Goal: Transaction & Acquisition: Purchase product/service

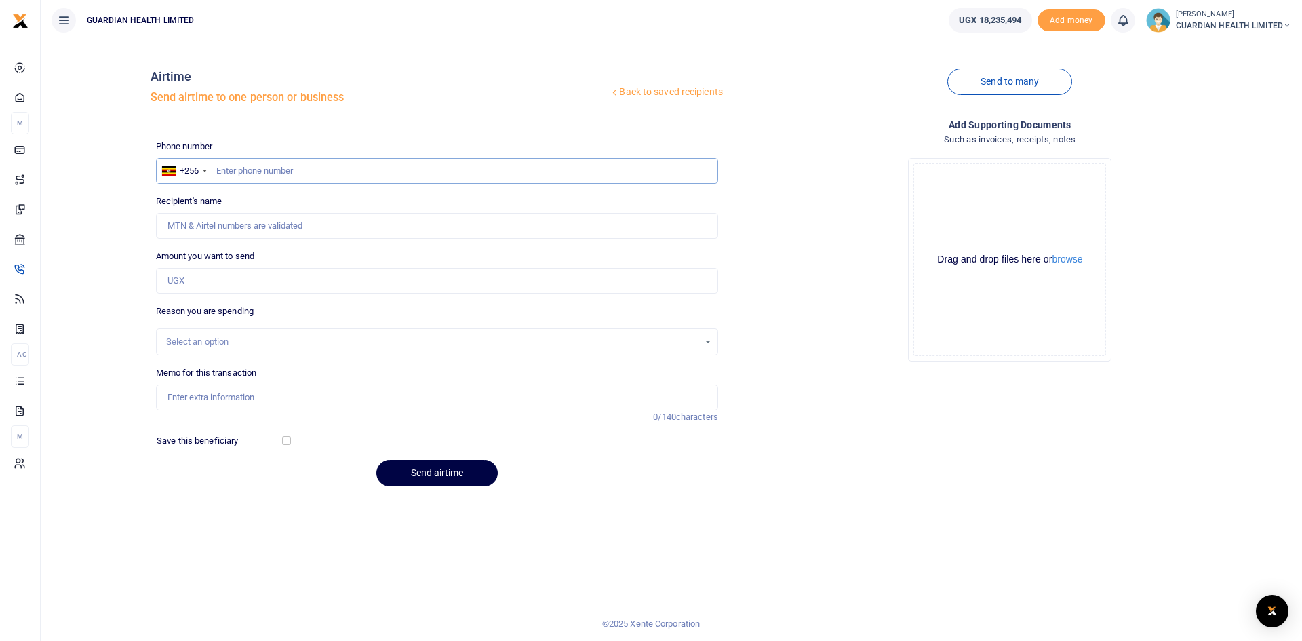
click at [288, 167] on input "text" at bounding box center [437, 171] width 562 height 26
type input "779409850"
type input "[PERSON_NAME]"
type input "779409850"
click at [275, 278] on input "Amount you want to send" at bounding box center [437, 281] width 562 height 26
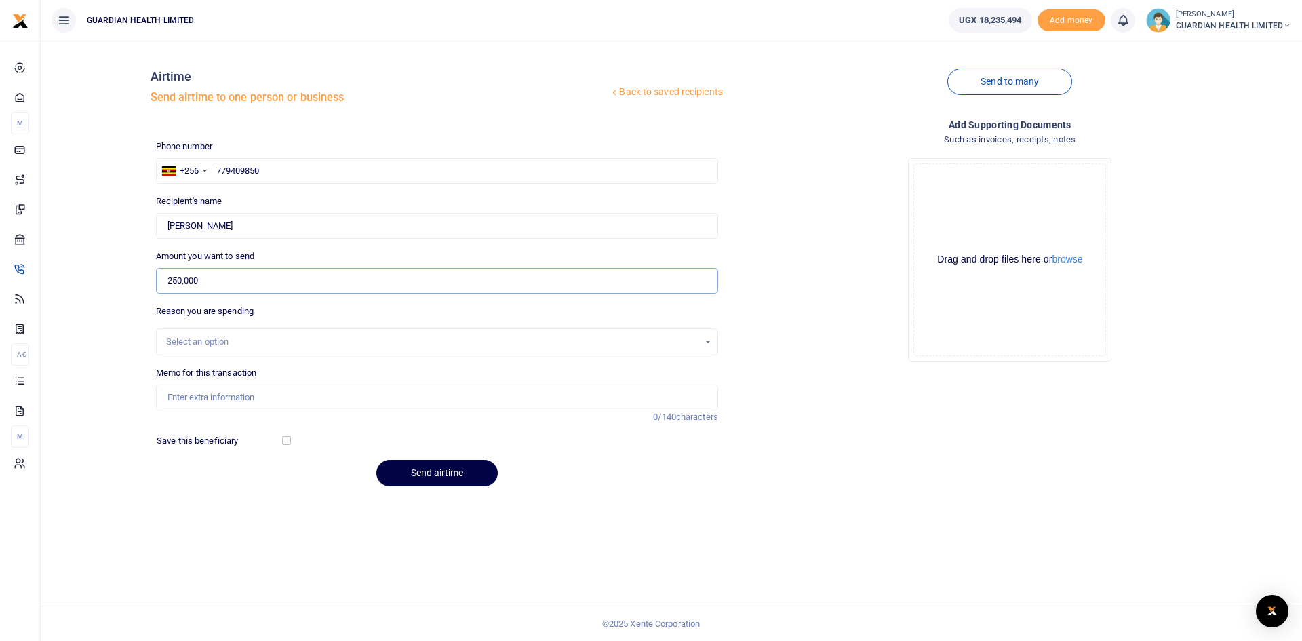
type input "250,000"
click at [241, 334] on div "Select an option" at bounding box center [437, 341] width 562 height 27
click at [220, 389] on input "Memo for this transaction" at bounding box center [437, 398] width 562 height 26
paste input "250,000/= to celebrate the exit of Adong Esther Birung"
click at [261, 391] on input "250,000/= to celebrate the exit of Adong Esther Birung" at bounding box center [437, 398] width 562 height 26
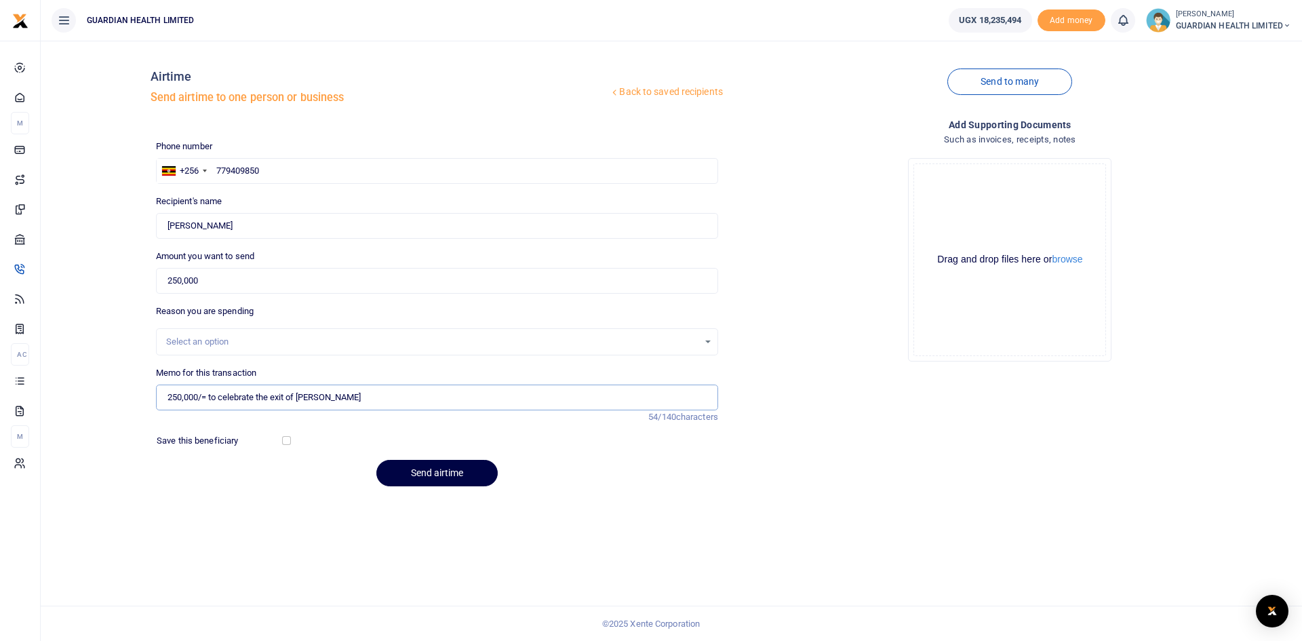
click at [303, 394] on input "250,000/= to celebrate the exit of Adong Esther Birung" at bounding box center [437, 398] width 562 height 26
drag, startPoint x: 218, startPoint y: 398, endPoint x: 118, endPoint y: 380, distance: 101.3
click at [118, 380] on div "Back to saved recipients Airtime Send airtime to one person or business Send to…" at bounding box center [671, 275] width 1251 height 446
click at [206, 398] on input "Farewell celebrate the exit of Adong Esther Birung" at bounding box center [437, 398] width 562 height 26
drag, startPoint x: 283, startPoint y: 396, endPoint x: 206, endPoint y: 398, distance: 76.7
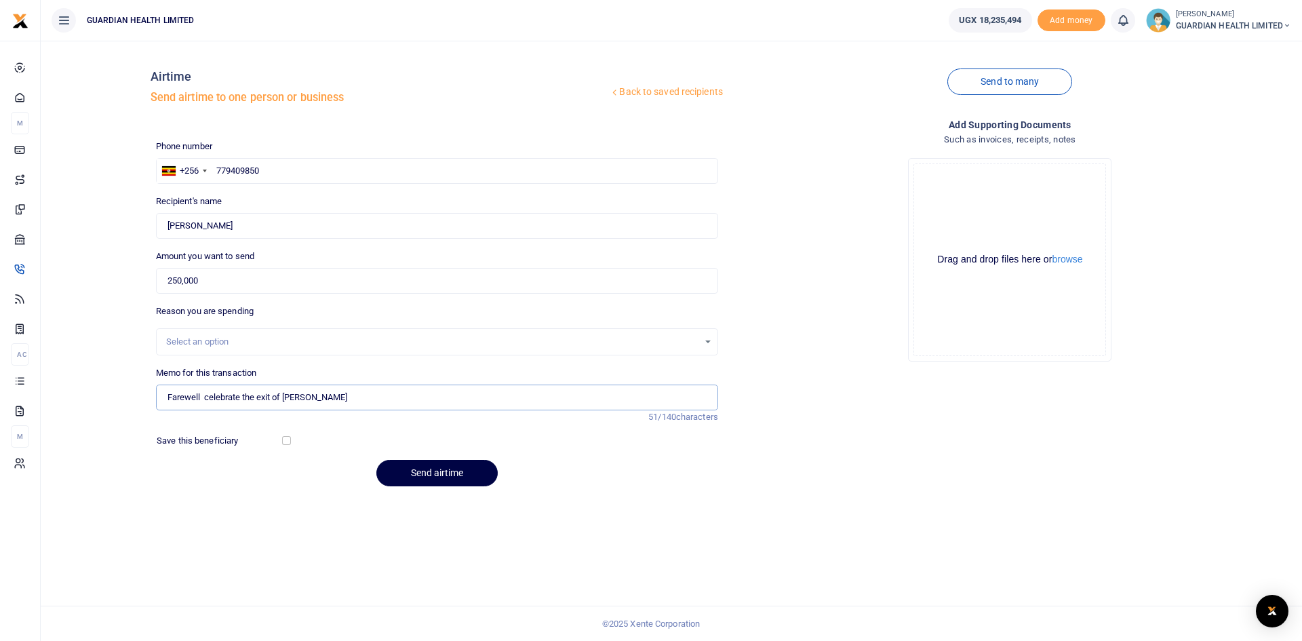
click at [206, 398] on input "Farewell celebrate the exit of Adong Esther Birung" at bounding box center [437, 398] width 562 height 26
click at [299, 398] on input "Farewell for Adong Esther Birung" at bounding box center [437, 398] width 562 height 26
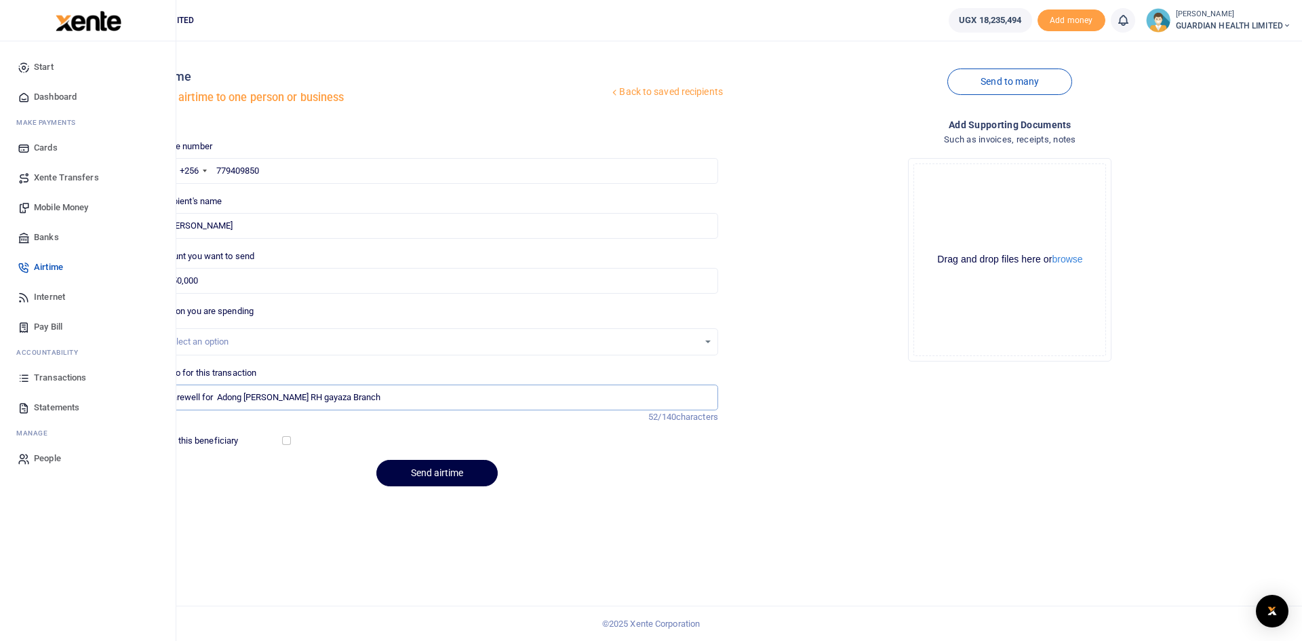
type input "Farewell for Adong Esther Birungi RH gayaza Branch"
click at [69, 204] on span "Mobile Money" at bounding box center [61, 208] width 54 height 14
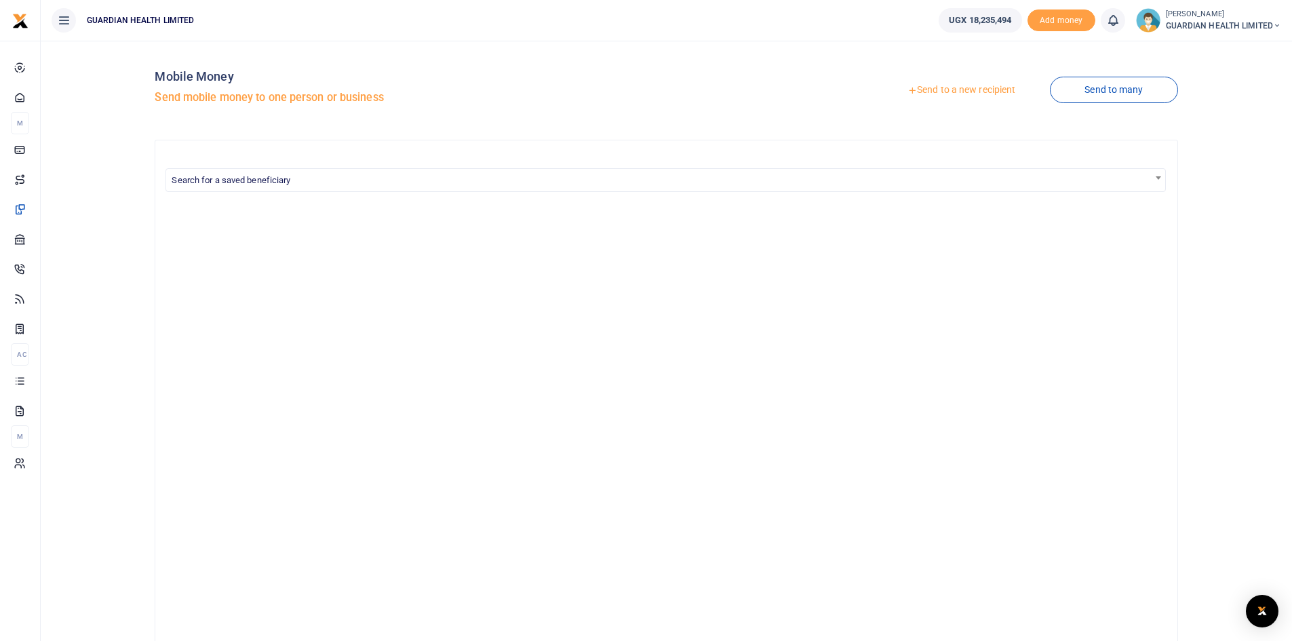
click at [935, 86] on link "Send to a new recipient" at bounding box center [961, 90] width 177 height 24
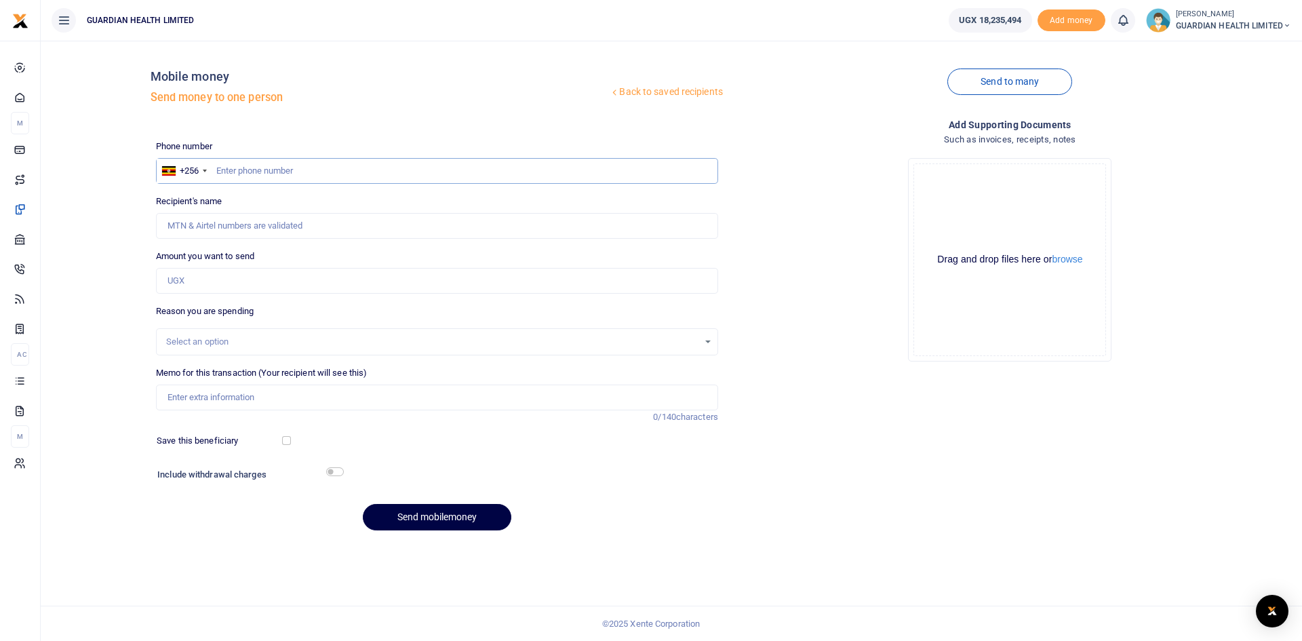
paste input "776173757"
type input "776173757"
click at [214, 170] on input "776173757" at bounding box center [437, 171] width 562 height 26
type input "Fortunate Niwabine"
type input "776173757"
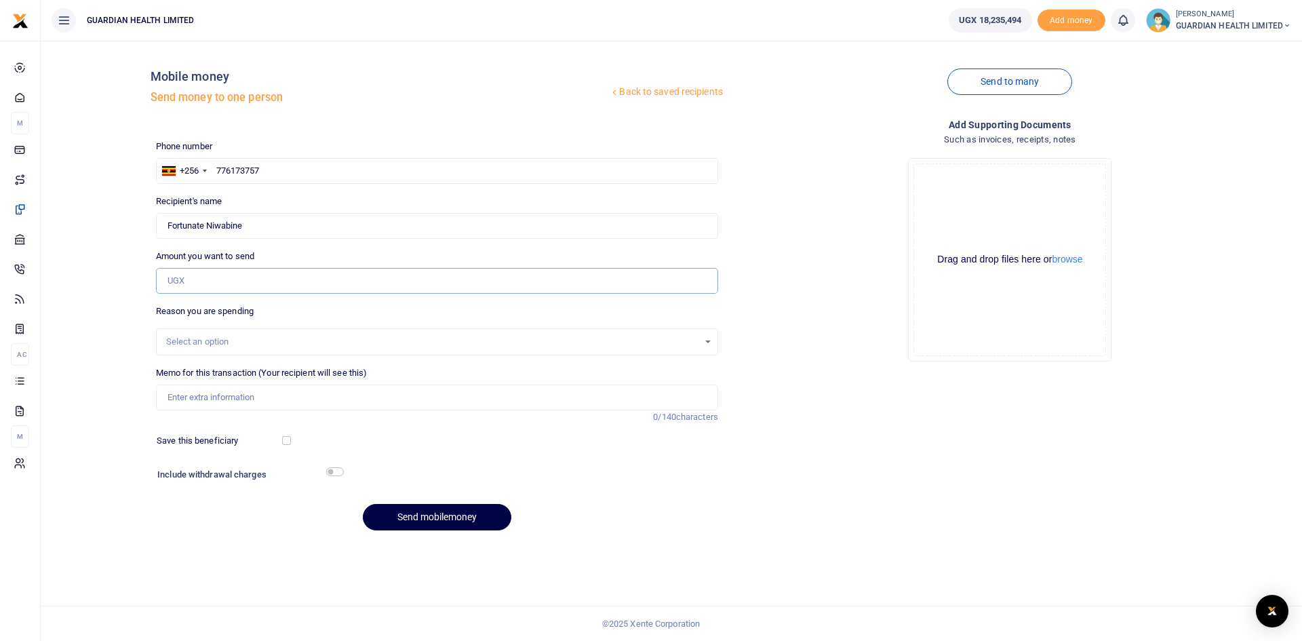
click at [237, 280] on input "Amount you want to send" at bounding box center [437, 281] width 562 height 26
type input "59,400"
click at [213, 345] on div "Select an option" at bounding box center [432, 342] width 532 height 14
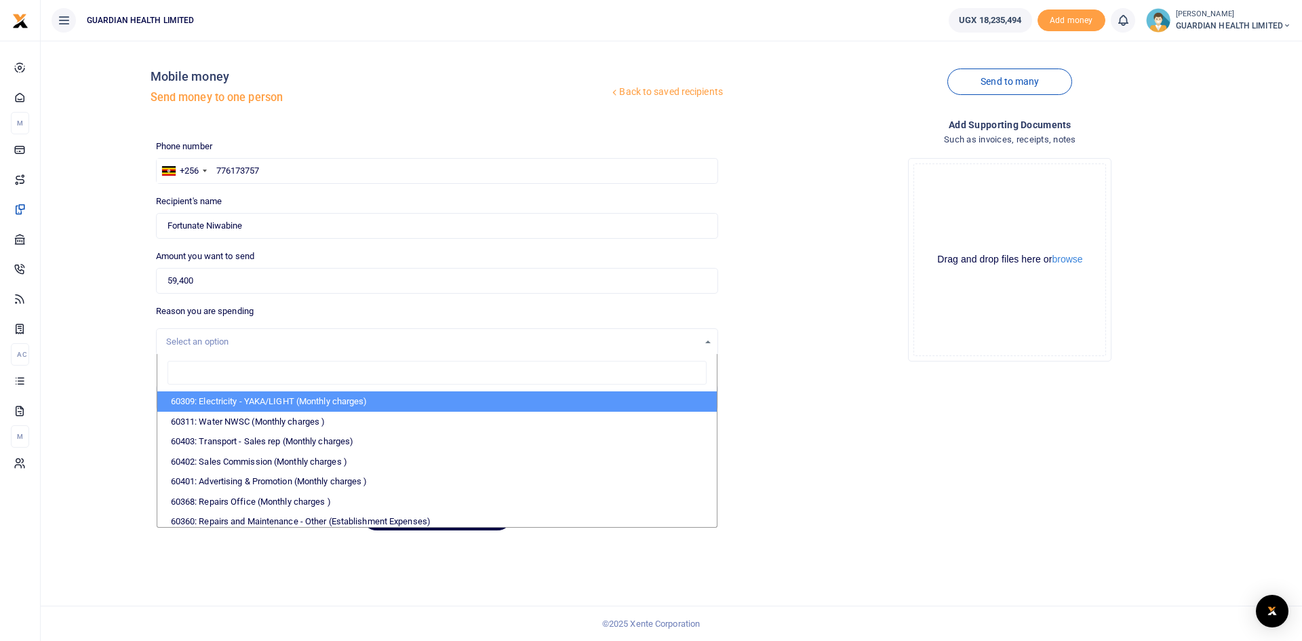
click at [213, 343] on div "Select an option" at bounding box center [432, 342] width 532 height 14
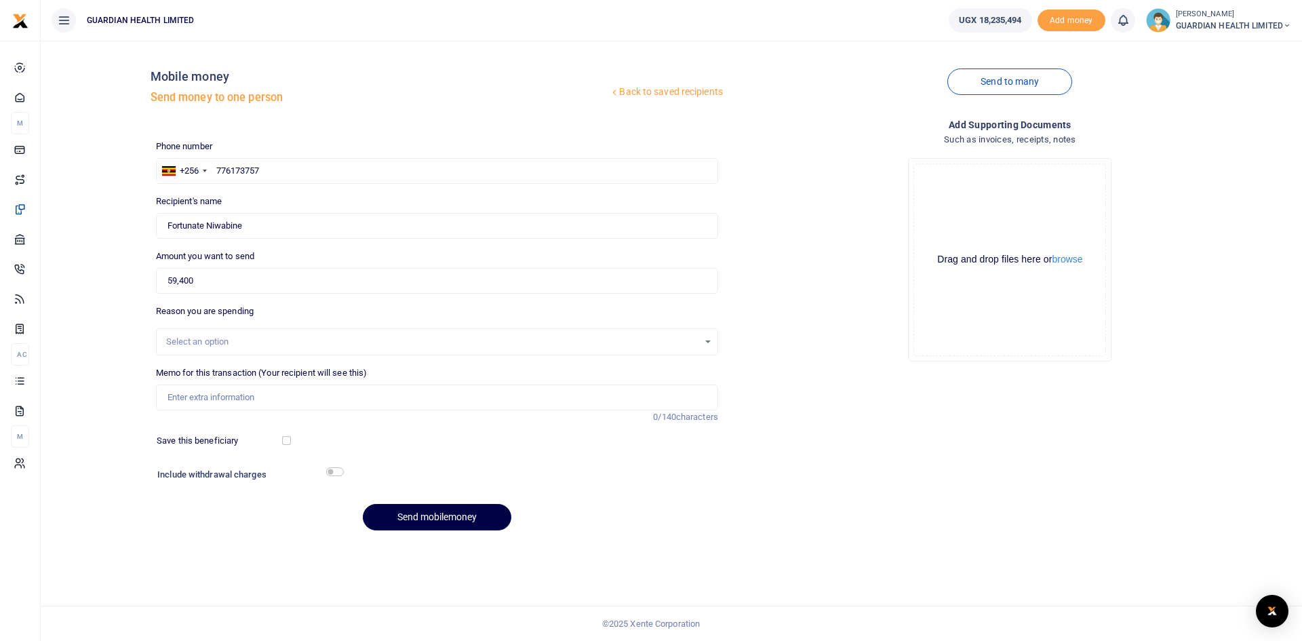
click at [213, 343] on div "Select an option" at bounding box center [432, 342] width 532 height 14
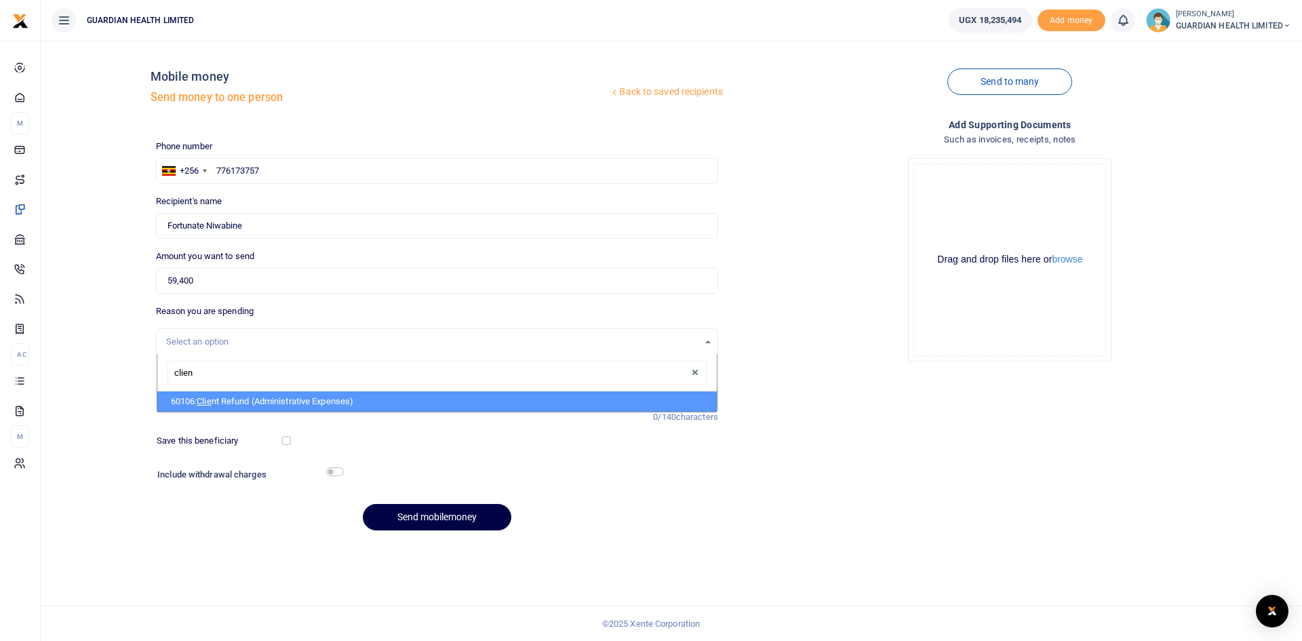
type input "client"
click at [229, 400] on li "60106: Client Refund (Administrative Expenses)" at bounding box center [437, 401] width 560 height 20
select select "5411"
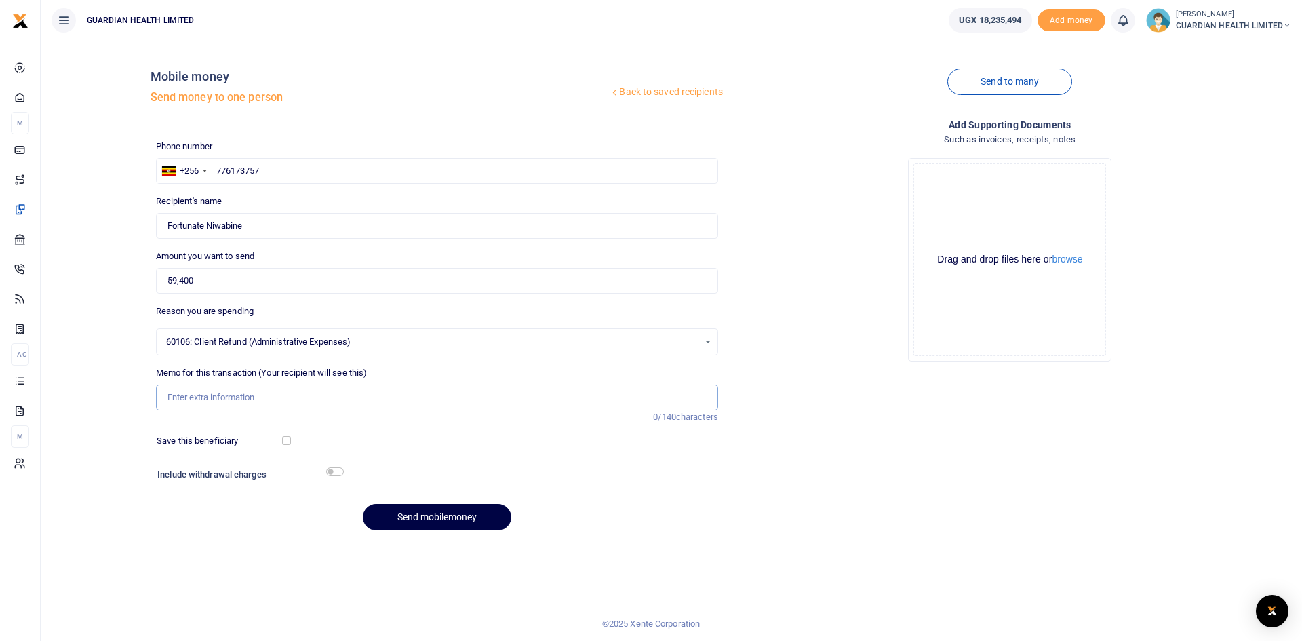
click at [219, 395] on input "Memo for this transaction (Your recipient will see this)" at bounding box center [437, 398] width 562 height 26
type input "Mukono Client refund"
click at [417, 518] on button "Send mobilemoney" at bounding box center [437, 517] width 149 height 26
paste input "775074980"
click at [215, 170] on input "775074980" at bounding box center [437, 171] width 562 height 26
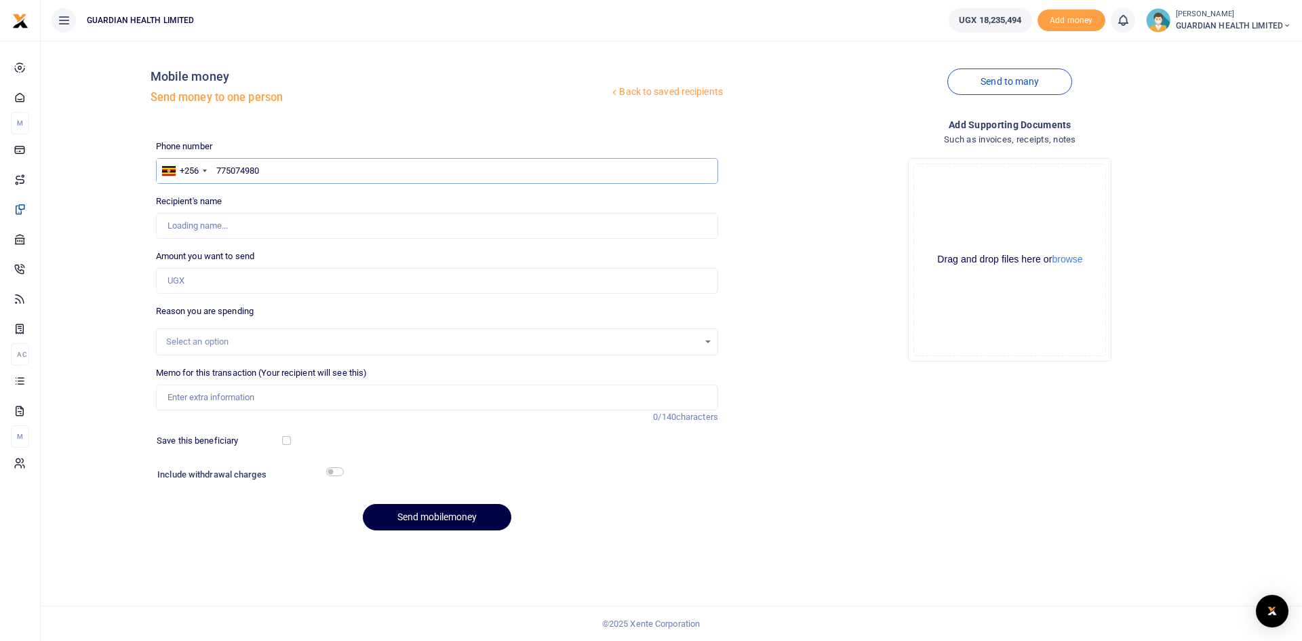
type input "775074980"
type input "Samuel Ayeet"
click at [220, 274] on input "Amount you want to send" at bounding box center [437, 281] width 562 height 26
type input "33,264"
click at [218, 342] on div "Select an option" at bounding box center [432, 342] width 532 height 14
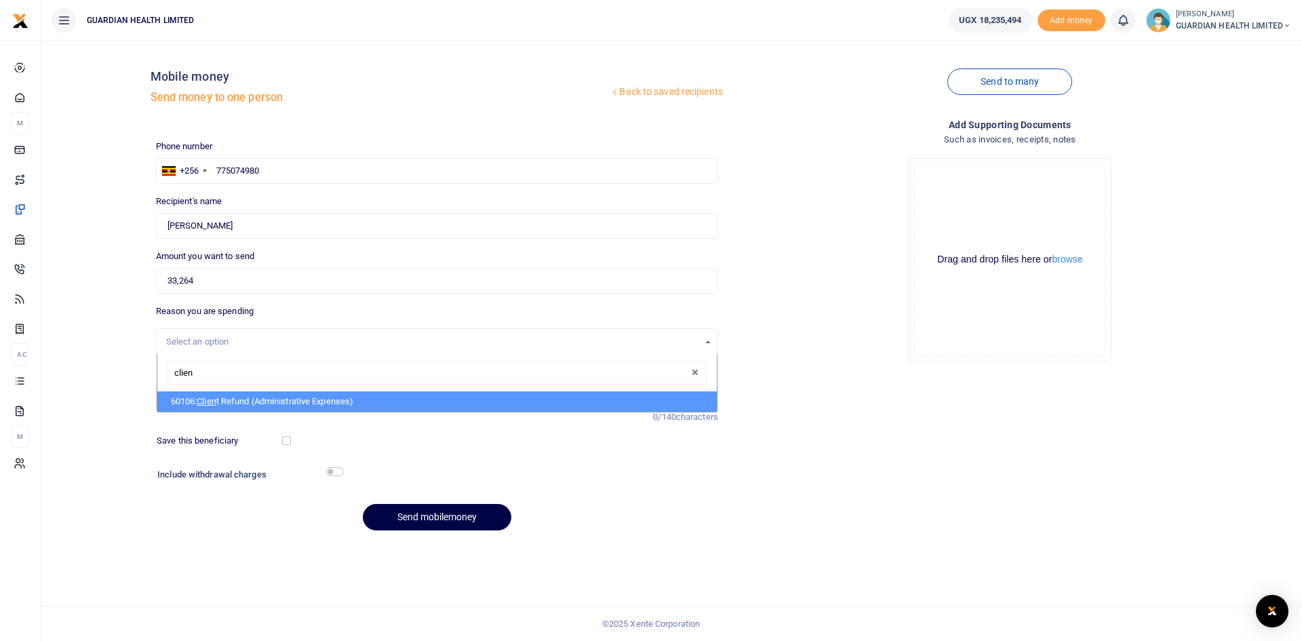
type input "client"
click at [229, 400] on li "60106: Client Refund (Administrative Expenses)" at bounding box center [437, 401] width 560 height 20
select select "5411"
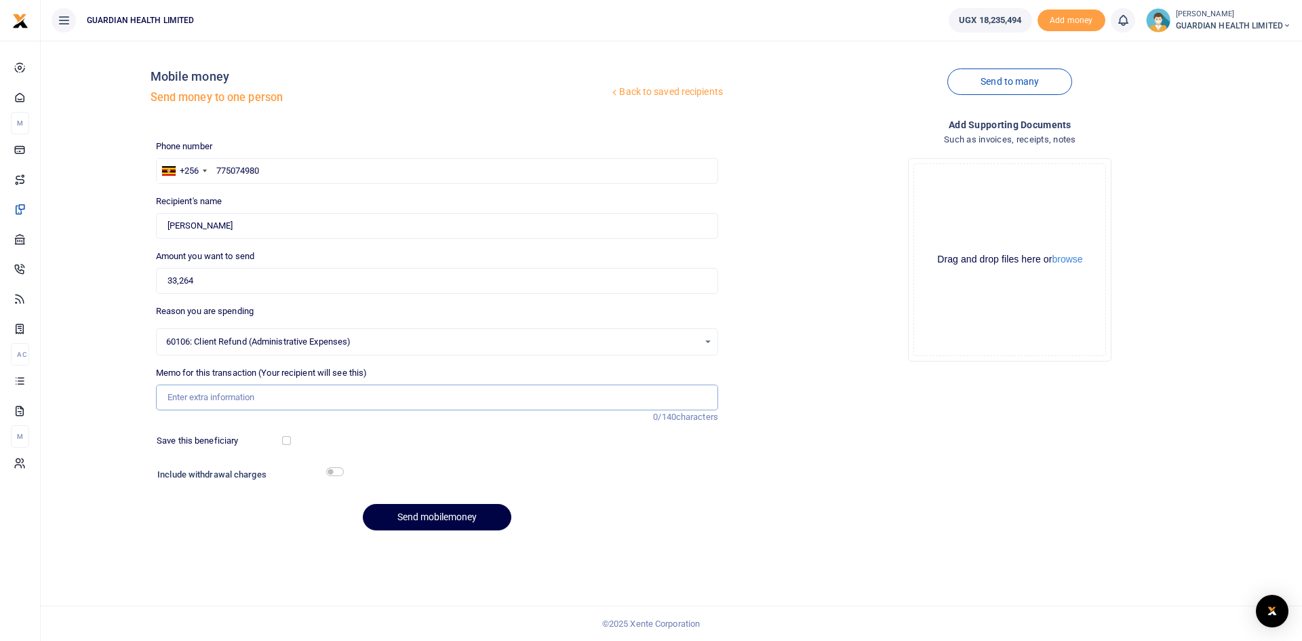
click at [216, 393] on input "Memo for this transaction (Your recipient will see this)" at bounding box center [437, 398] width 562 height 26
type input "Ntinda client refund"
click at [289, 443] on input "checkbox" at bounding box center [286, 440] width 9 height 9
click at [286, 440] on input "checkbox" at bounding box center [286, 440] width 9 height 9
checkbox input "false"
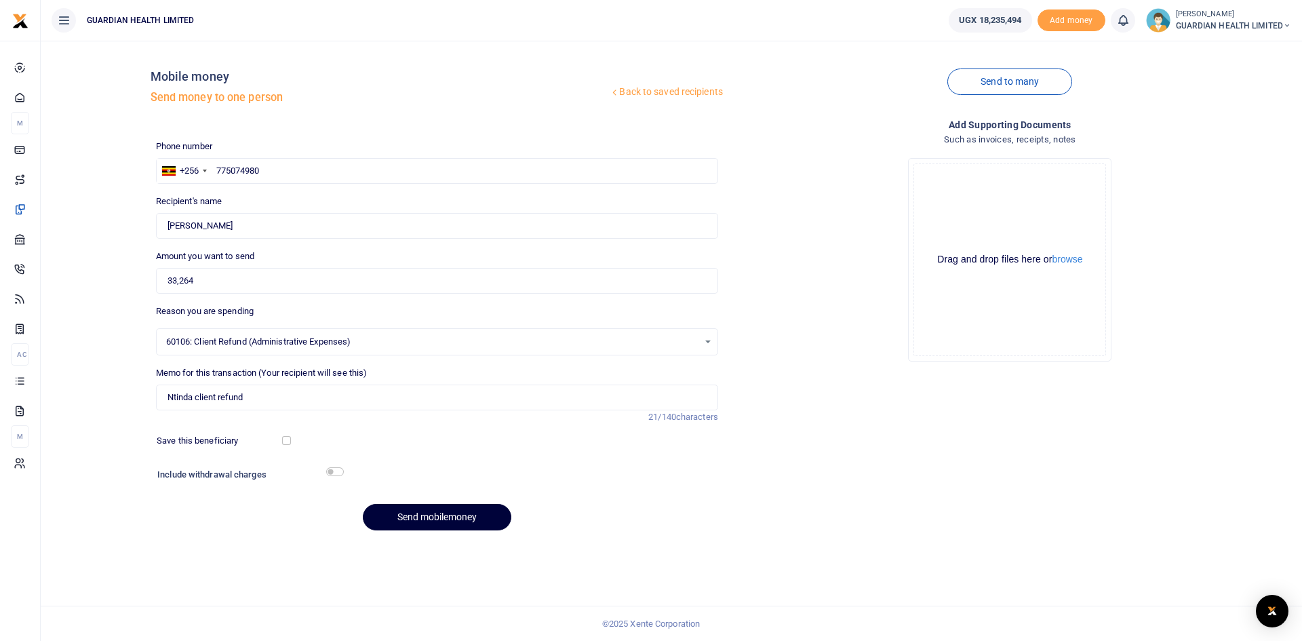
click at [398, 518] on button "Send mobilemoney" at bounding box center [437, 517] width 149 height 26
paste input "745086679"
click at [214, 172] on input "745086679" at bounding box center [437, 171] width 562 height 26
type input "745086679"
type input "[PERSON_NAME]"
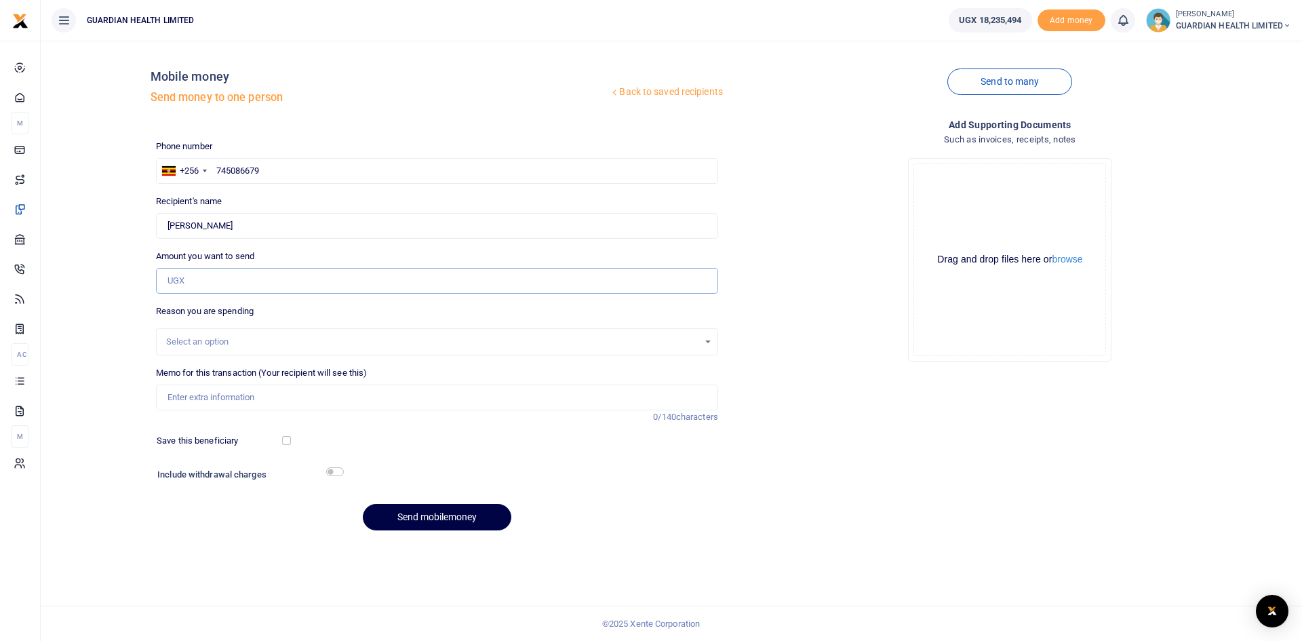
click at [216, 273] on input "Amount you want to send" at bounding box center [437, 281] width 562 height 26
type input "24,354"
click at [208, 343] on div "Select an option" at bounding box center [432, 342] width 532 height 14
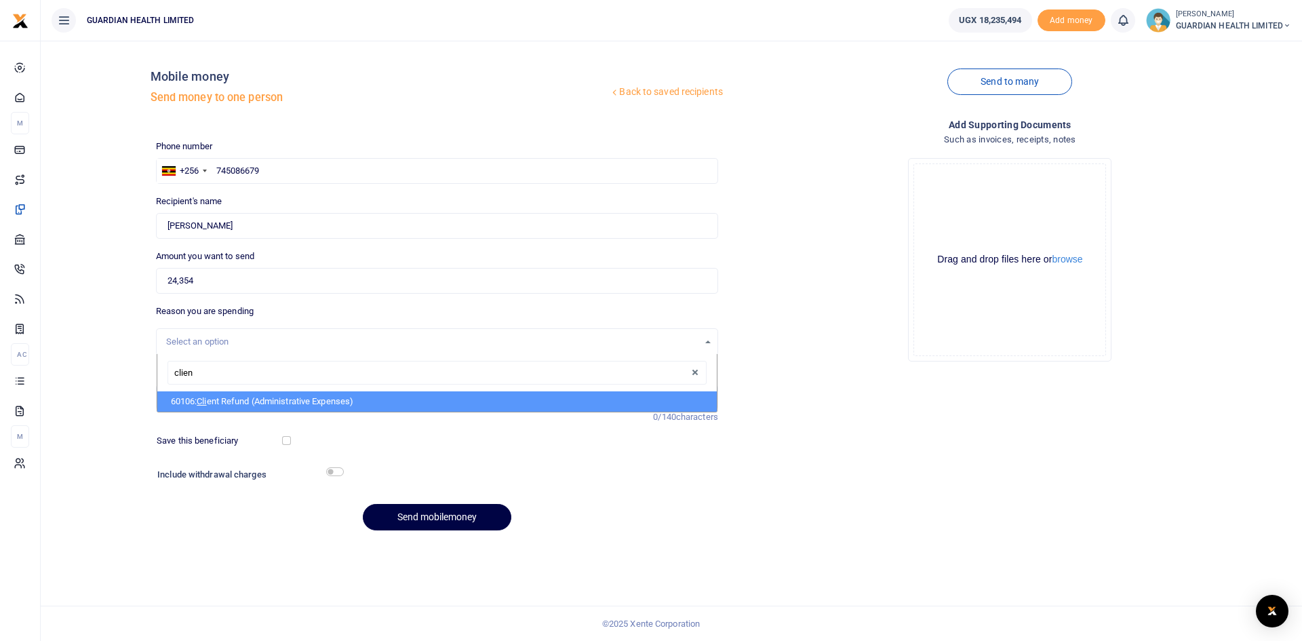
type input "client"
click at [236, 402] on li "60106: Client Refund (Administrative Expenses)" at bounding box center [437, 401] width 560 height 20
select select "5411"
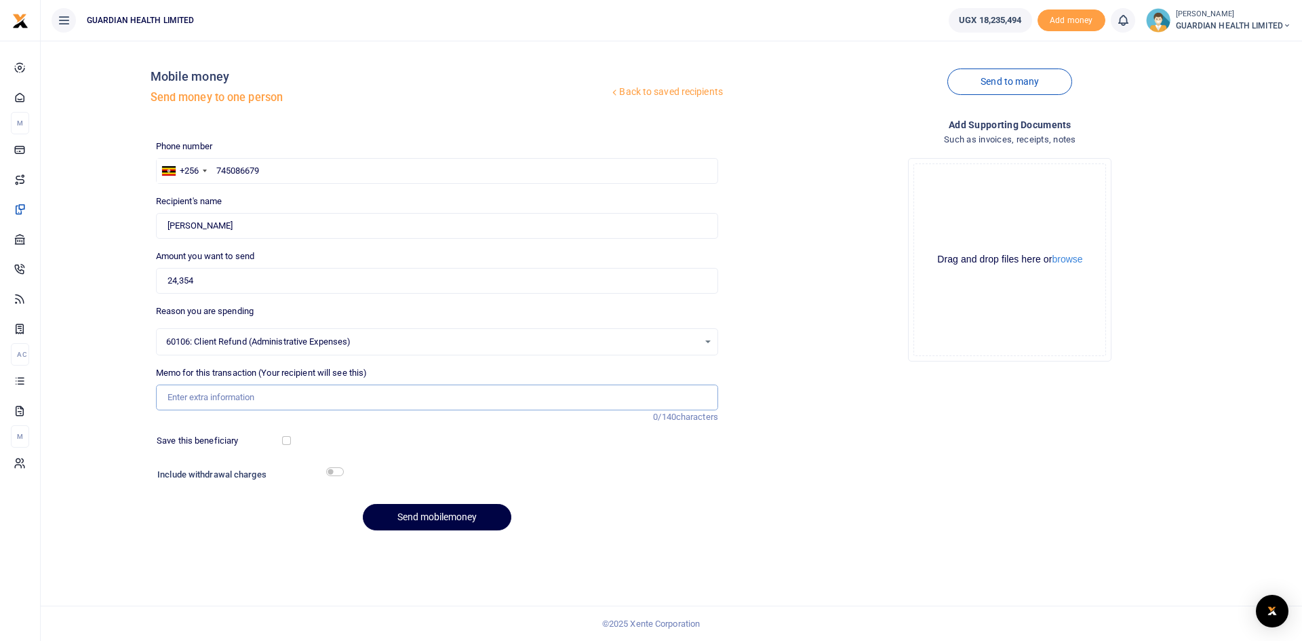
click at [232, 395] on input "Memo for this transaction (Your recipient will see this)" at bounding box center [437, 398] width 562 height 26
type input "Kabalagala client refund"
click at [410, 516] on button "Send mobilemoney" at bounding box center [437, 517] width 149 height 26
paste input "783104354"
type input "783104354"
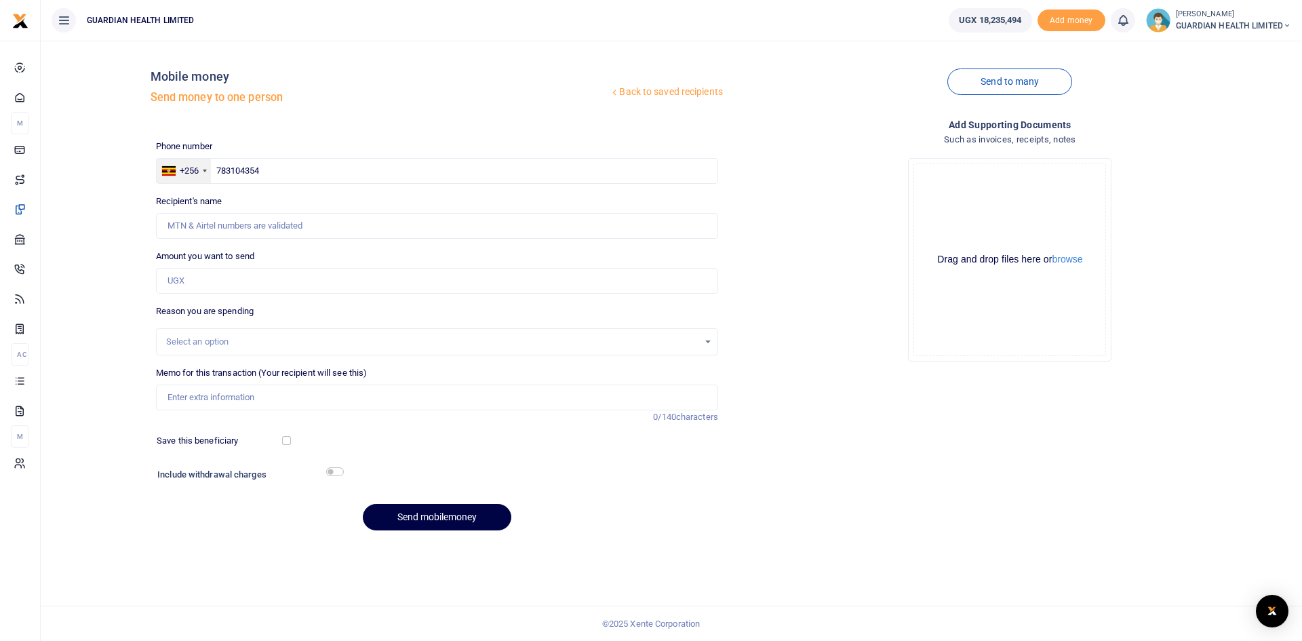
click at [211, 172] on div "+256" at bounding box center [184, 171] width 54 height 24
click at [217, 167] on input "783104354" at bounding box center [437, 171] width 562 height 26
type input "Aromorach Fancy [PERSON_NAME]"
click at [176, 282] on input "Amount you want to send" at bounding box center [437, 281] width 562 height 26
type input "6,237"
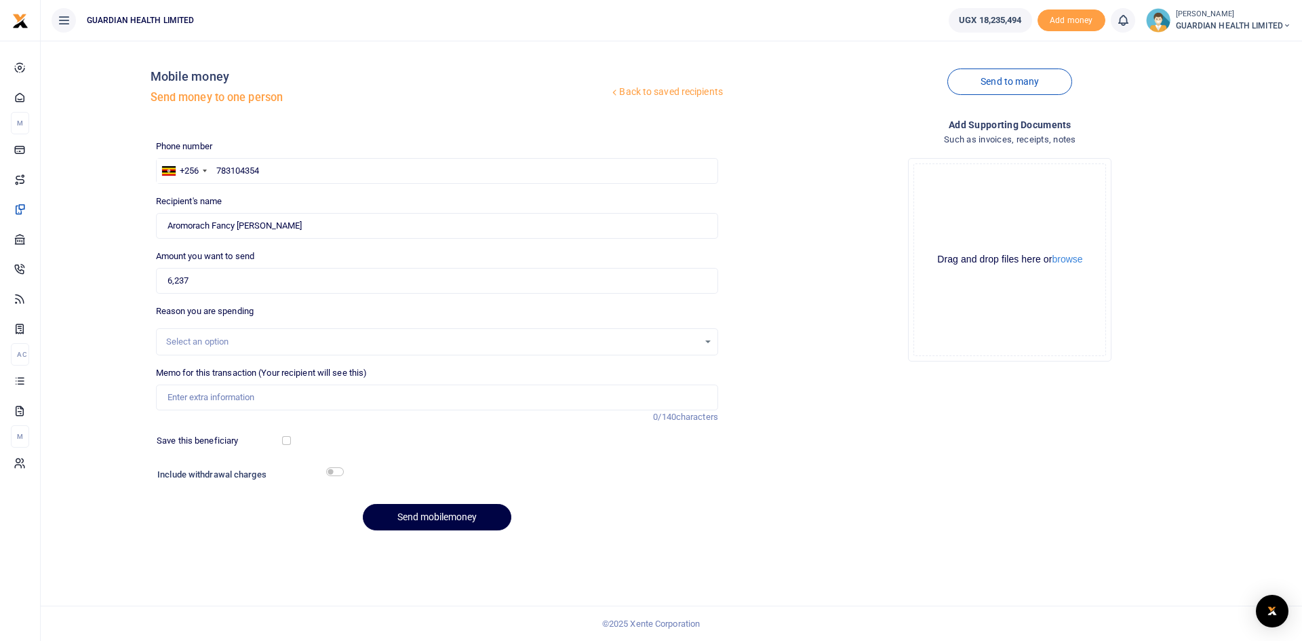
click at [182, 347] on div "Select an option" at bounding box center [432, 342] width 532 height 14
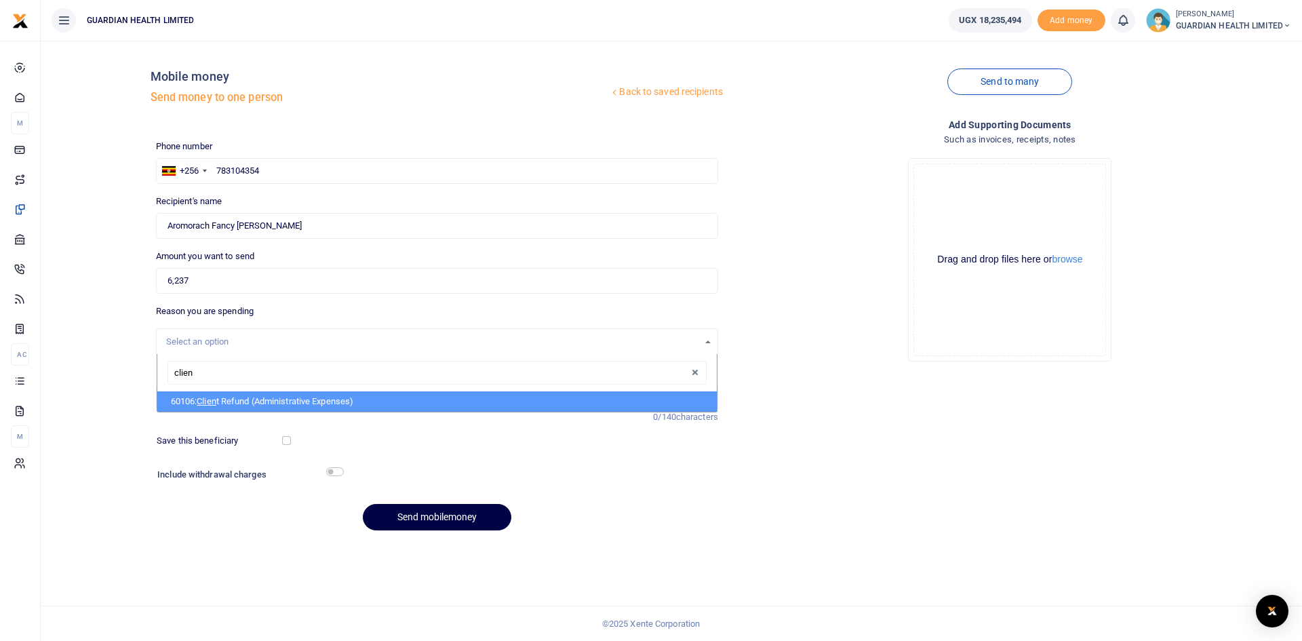
type input "client"
click at [218, 407] on li "60106: Client Refund (Administrative Expenses)" at bounding box center [437, 401] width 560 height 20
select select "5411"
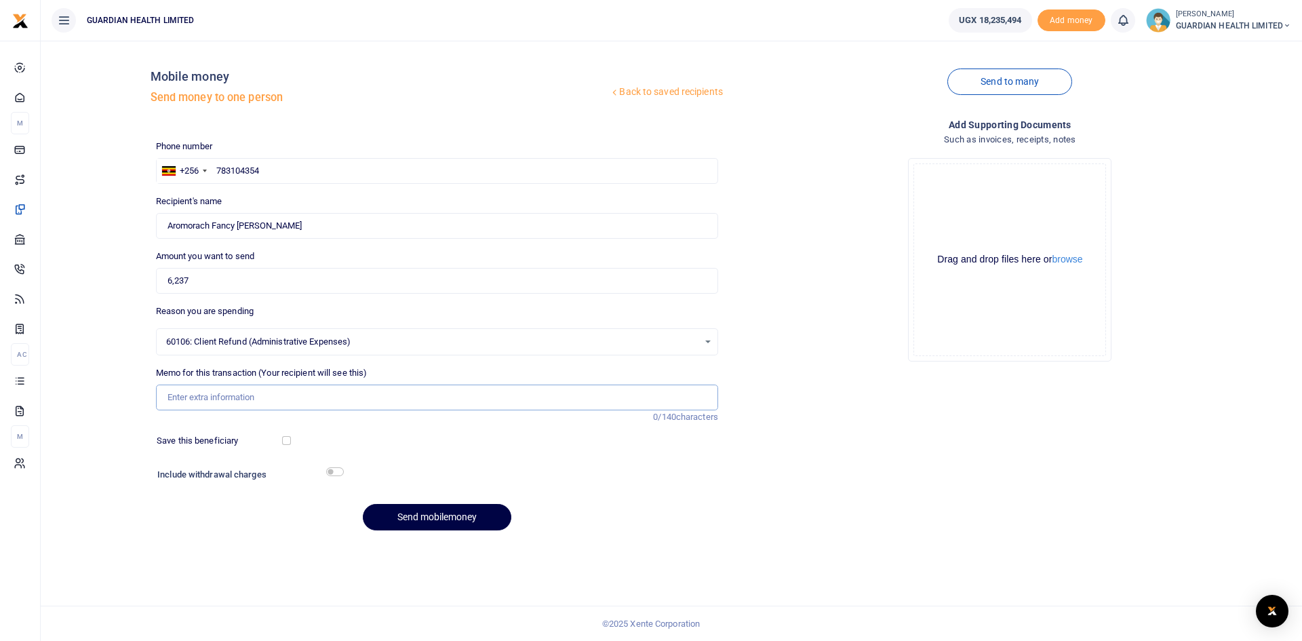
click at [211, 400] on input "Memo for this transaction (Your recipient will see this)" at bounding box center [437, 398] width 562 height 26
type input "Wandegeya client refund"
click at [419, 514] on button "Send mobilemoney" at bounding box center [437, 517] width 149 height 26
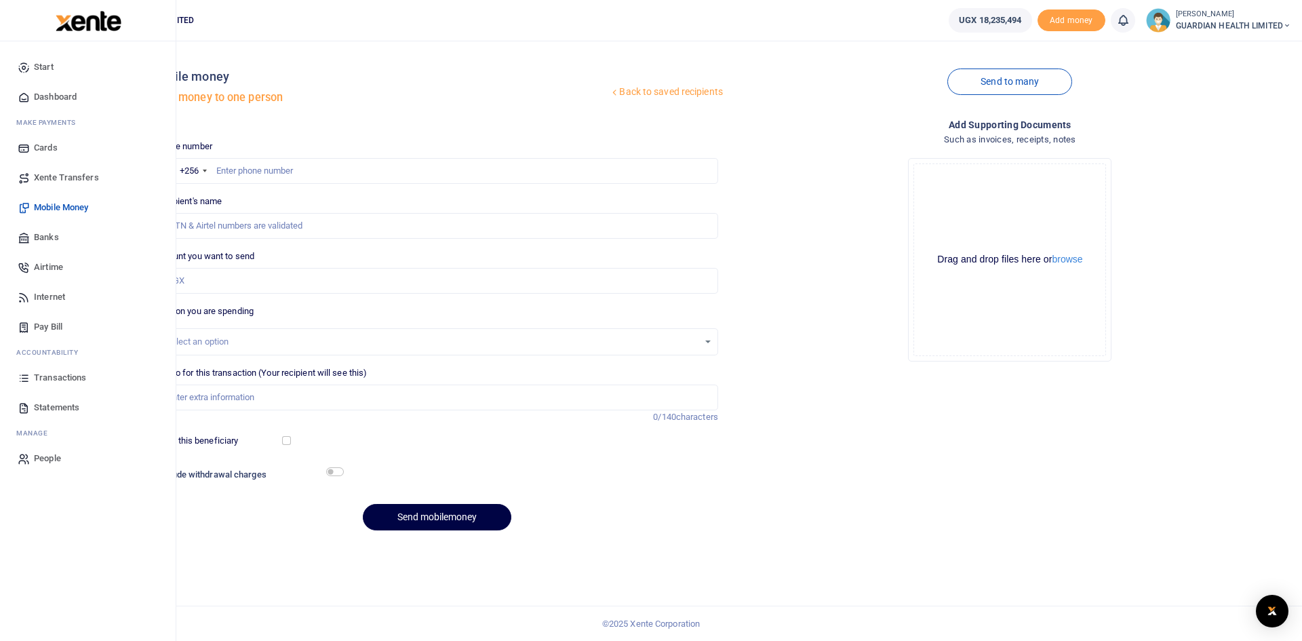
click at [56, 101] on span "Dashboard" at bounding box center [55, 97] width 43 height 14
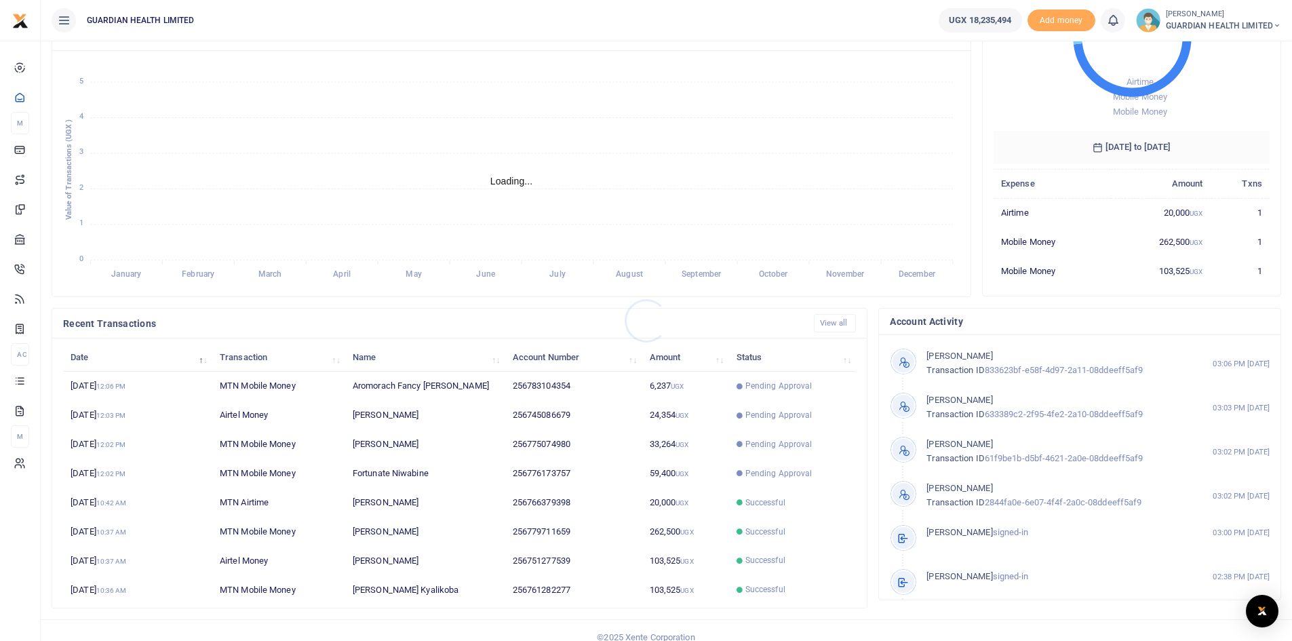
scroll to position [11, 11]
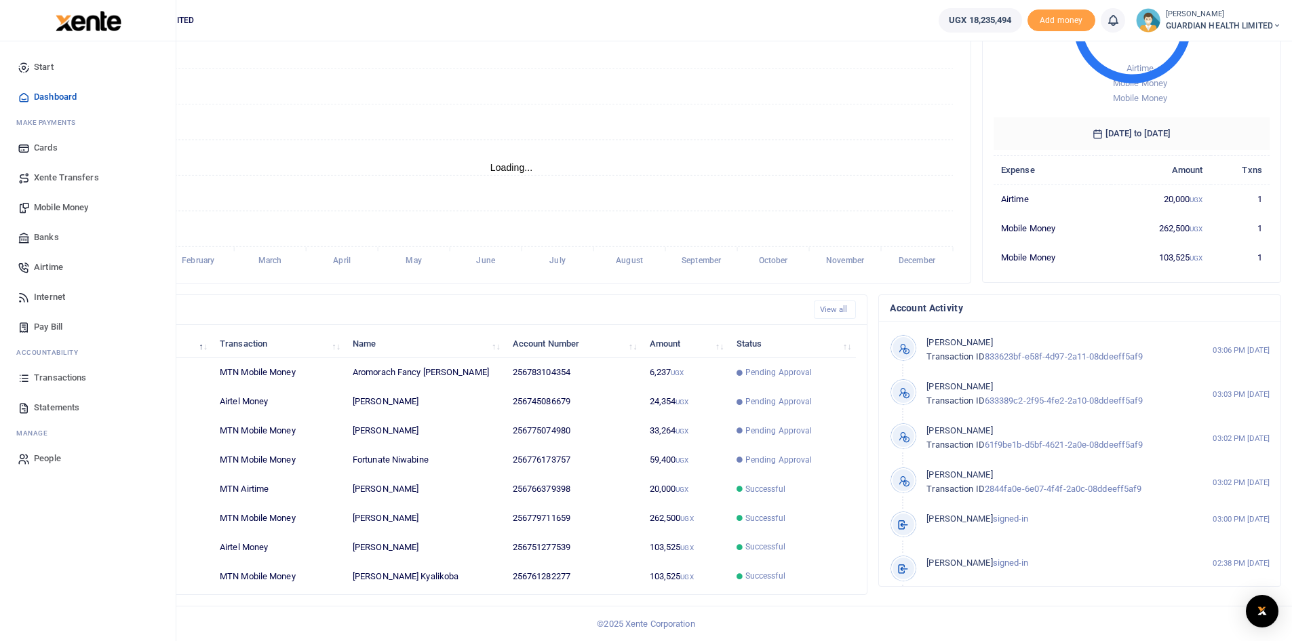
click at [71, 379] on span "Transactions" at bounding box center [60, 378] width 52 height 14
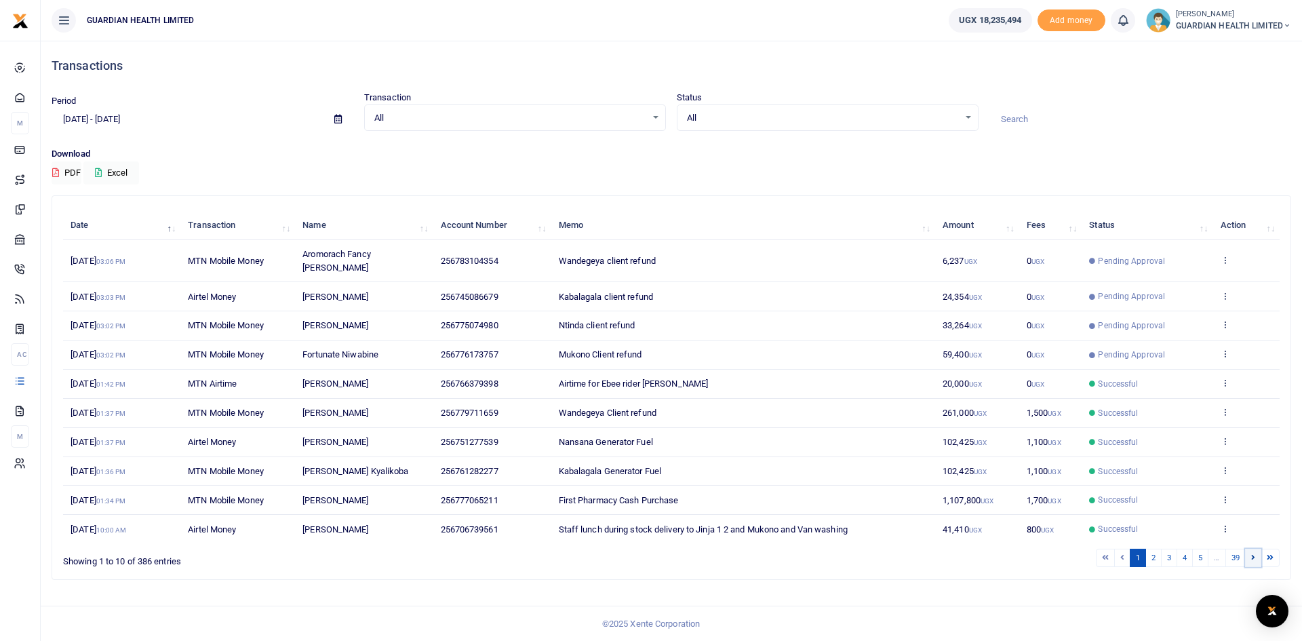
click at [1256, 549] on link at bounding box center [1253, 558] width 16 height 18
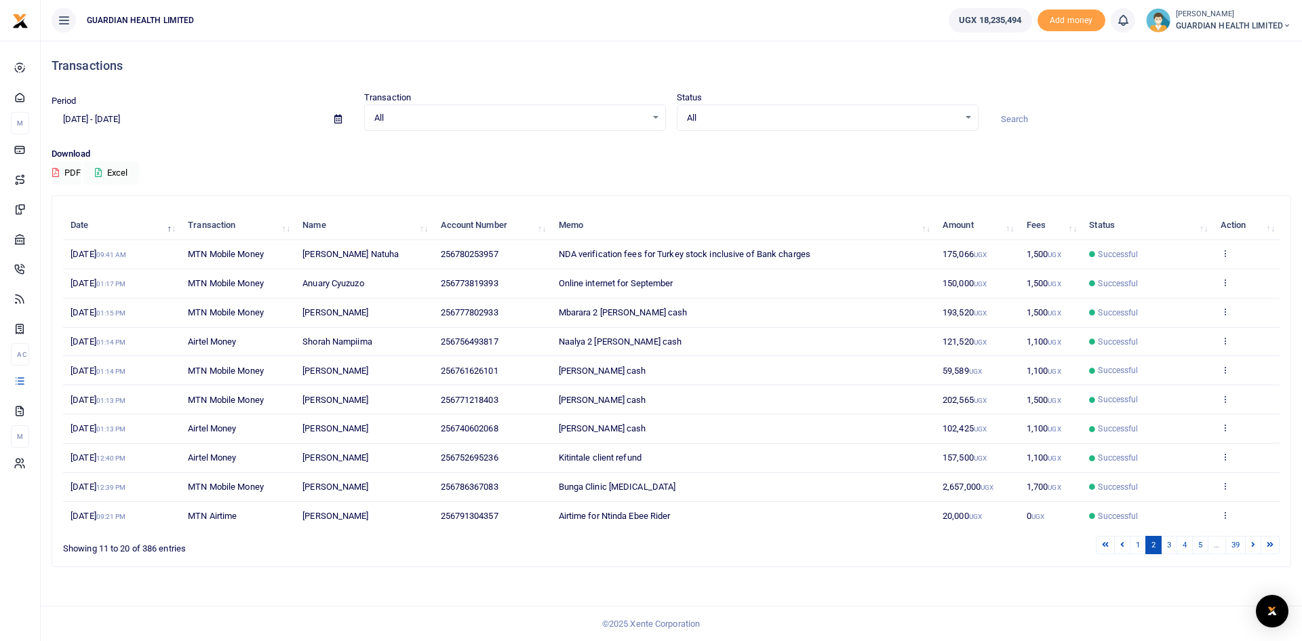
click at [1256, 546] on link at bounding box center [1253, 545] width 16 height 18
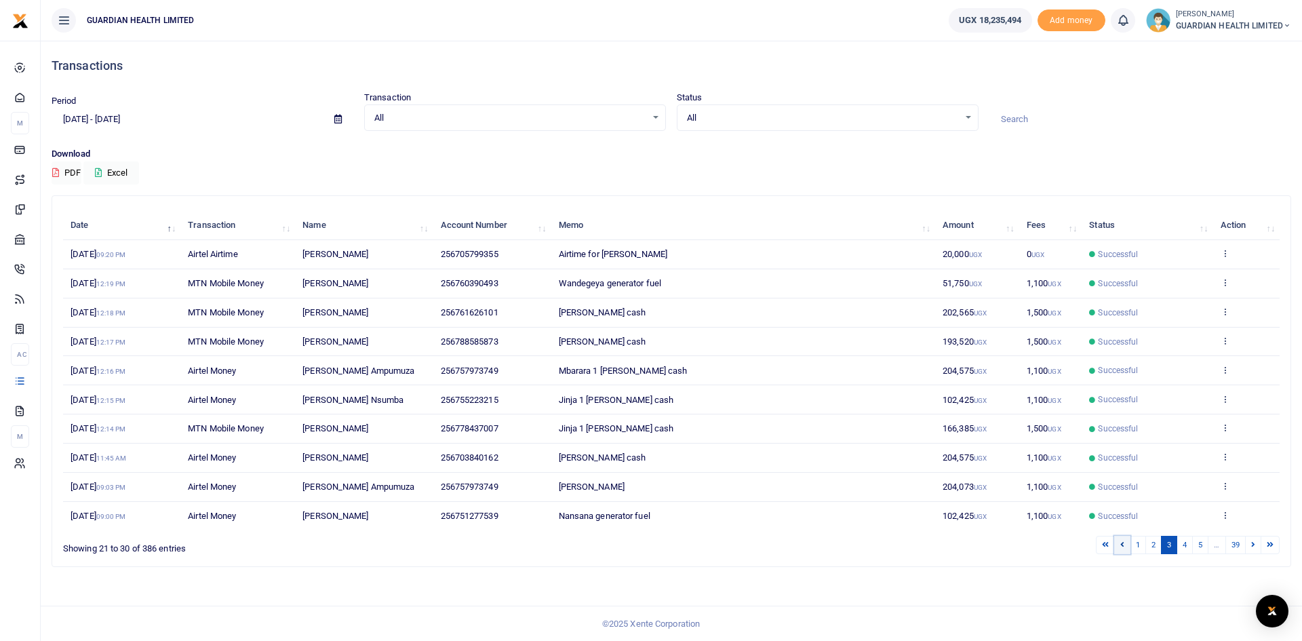
click at [1121, 545] on icon at bounding box center [1123, 544] width 4 height 7
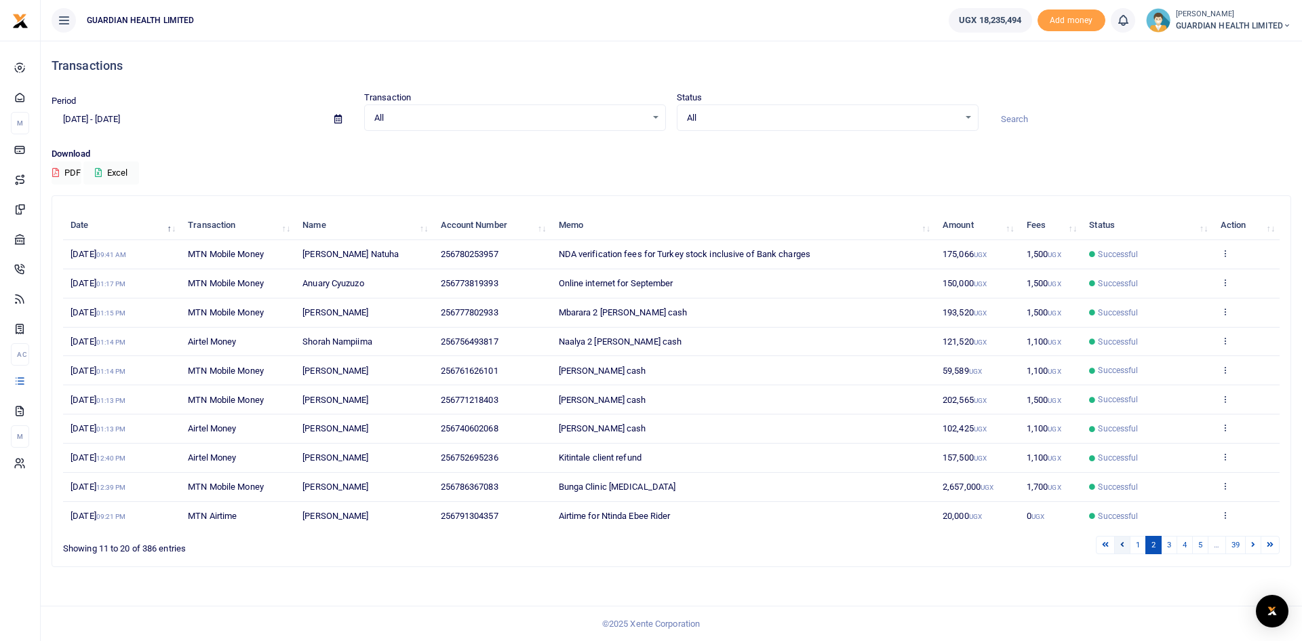
click at [1124, 545] on link at bounding box center [1123, 545] width 16 height 18
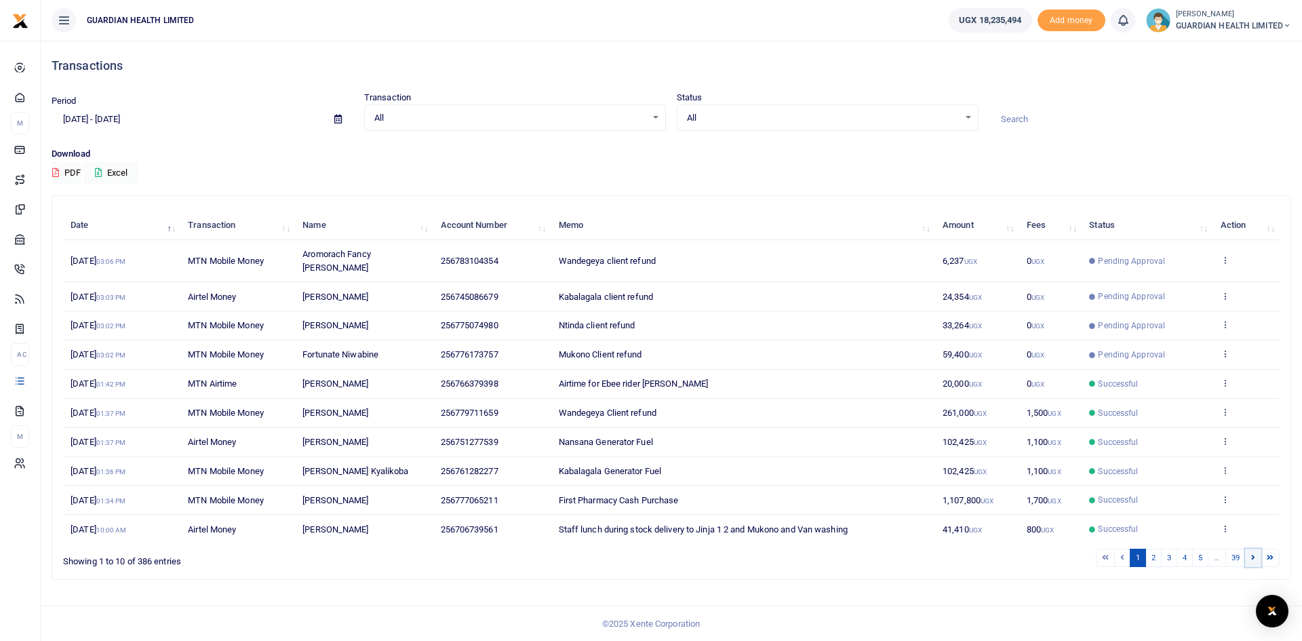
click at [1250, 549] on link at bounding box center [1253, 558] width 16 height 18
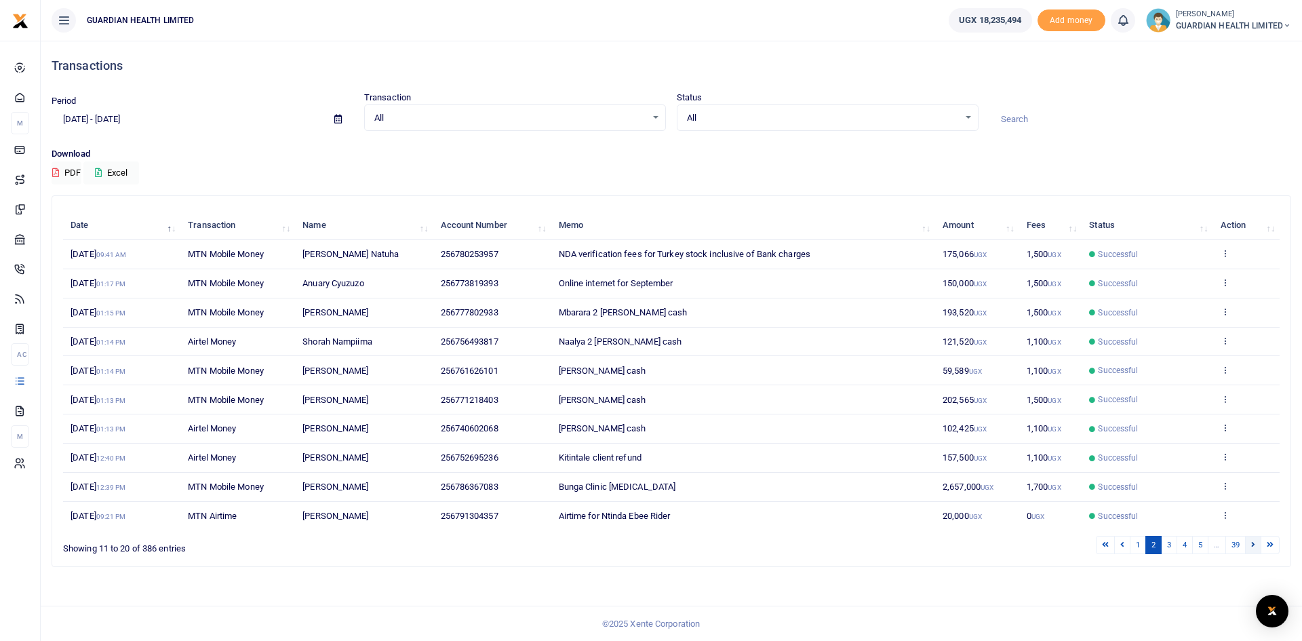
click at [1252, 545] on icon at bounding box center [1254, 544] width 4 height 7
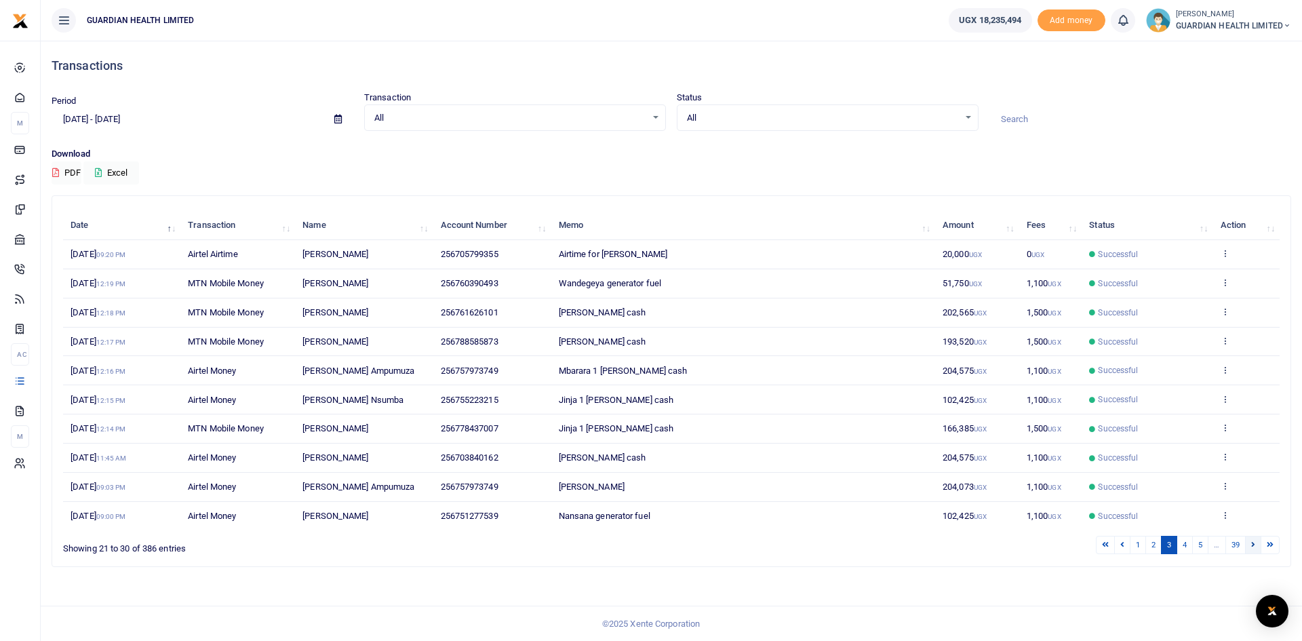
click at [1253, 547] on icon at bounding box center [1254, 544] width 4 height 7
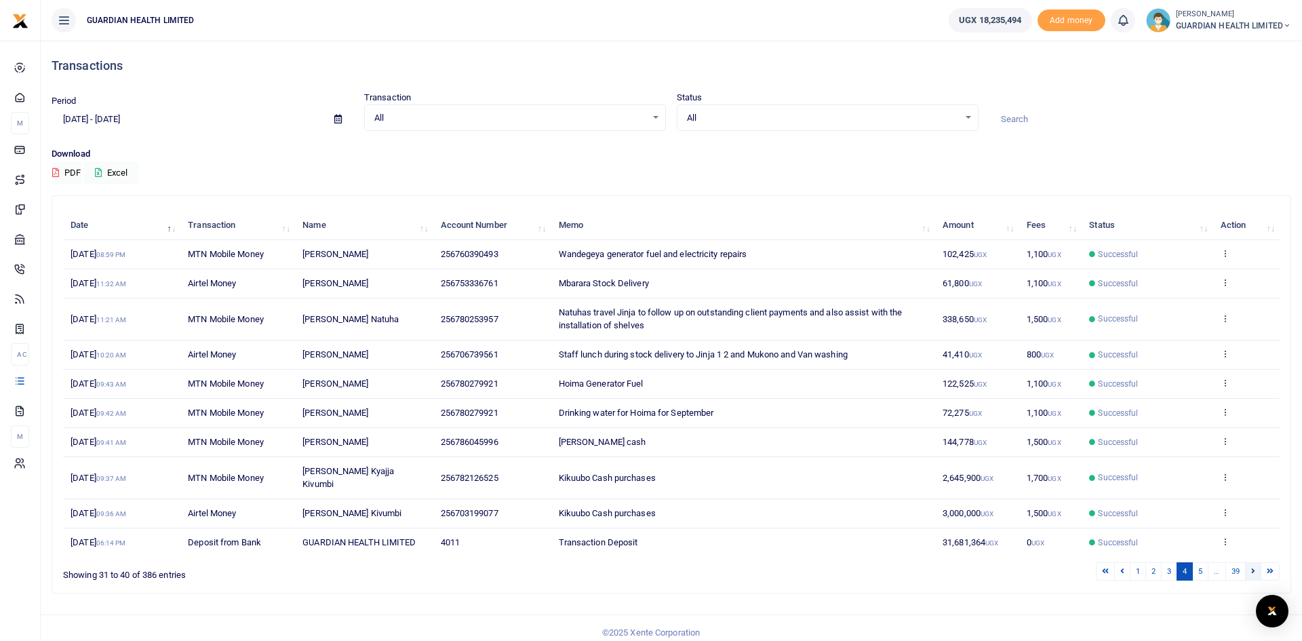
click at [1258, 562] on link at bounding box center [1253, 571] width 16 height 18
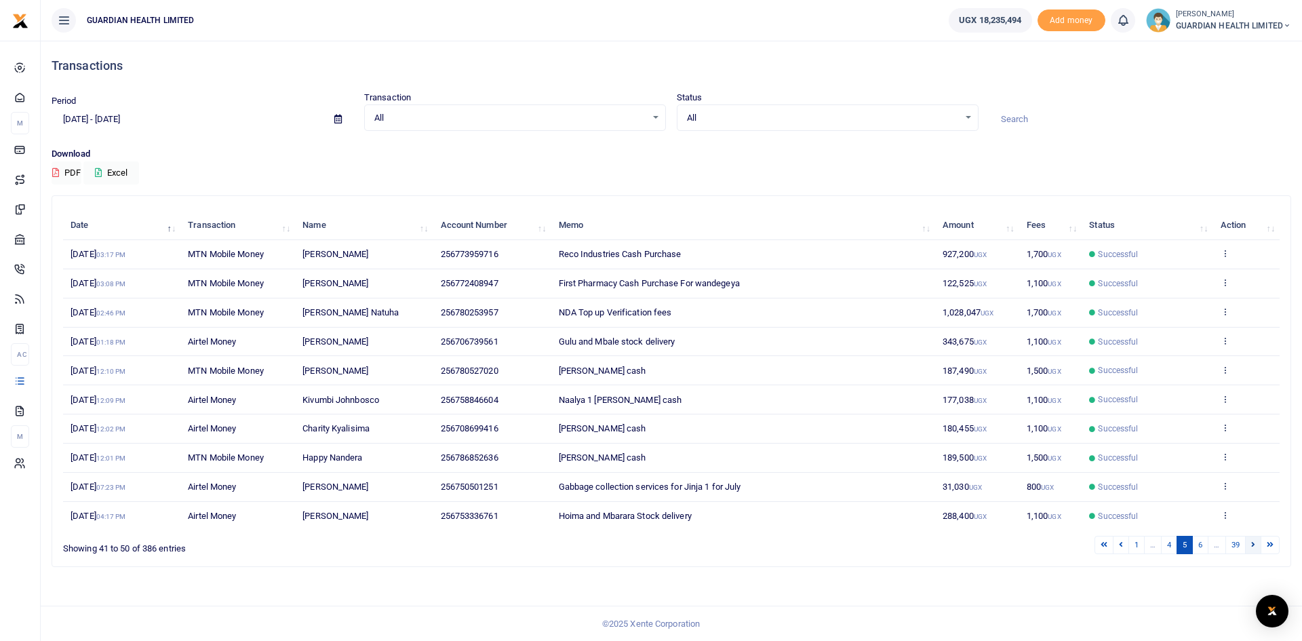
click at [1254, 550] on link at bounding box center [1253, 545] width 16 height 18
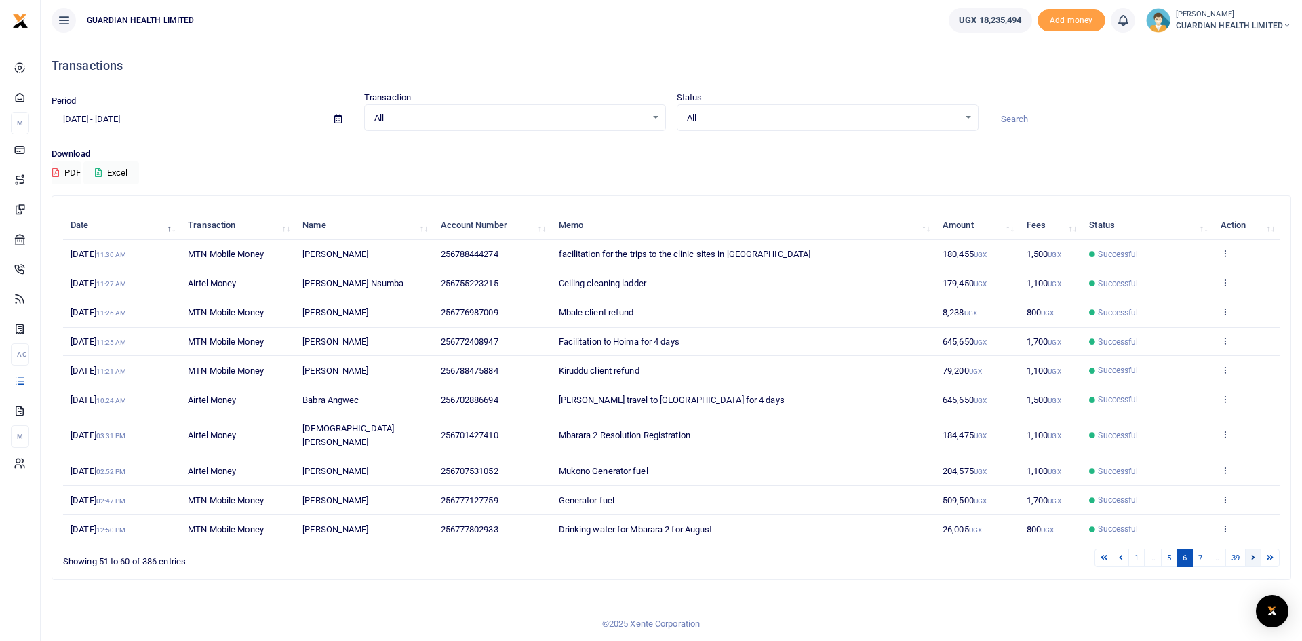
click at [1251, 549] on link at bounding box center [1253, 558] width 16 height 18
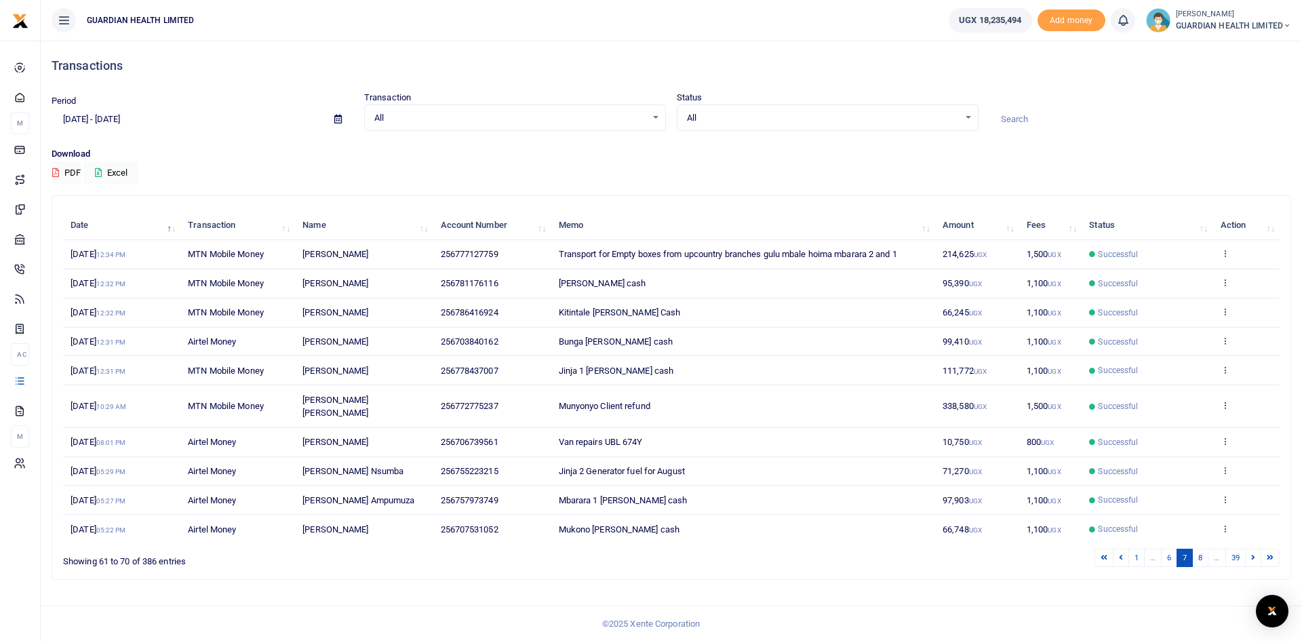
click at [1251, 549] on link at bounding box center [1253, 558] width 16 height 18
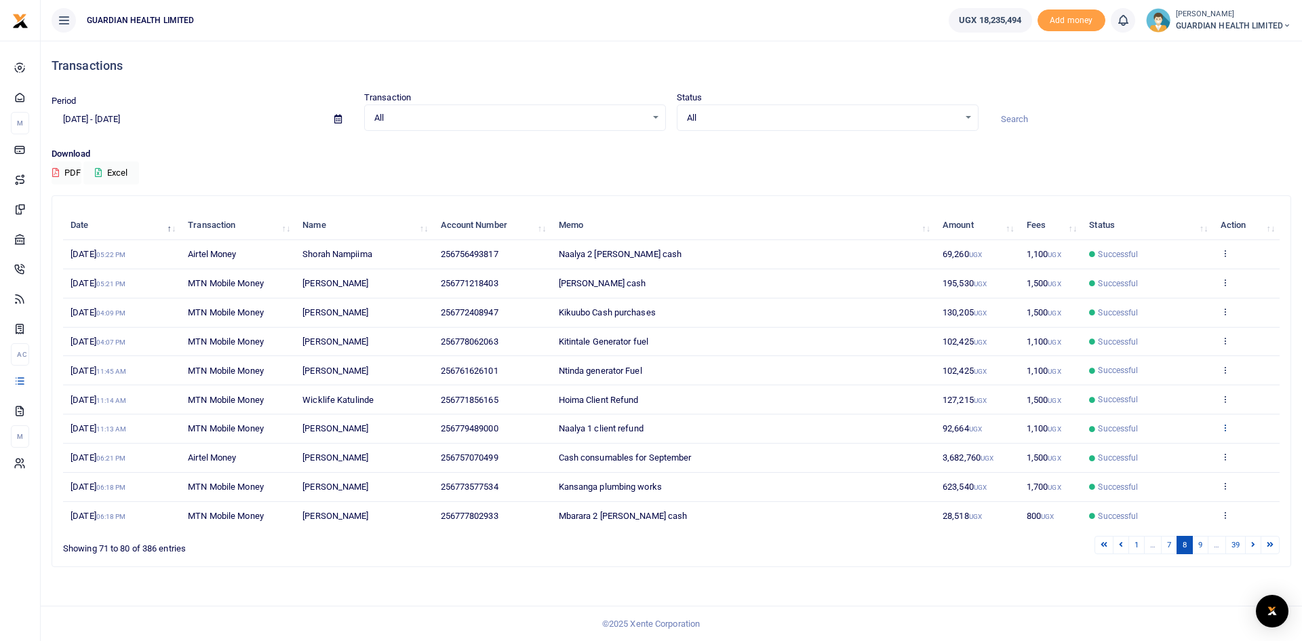
click at [1224, 425] on icon at bounding box center [1225, 427] width 9 height 9
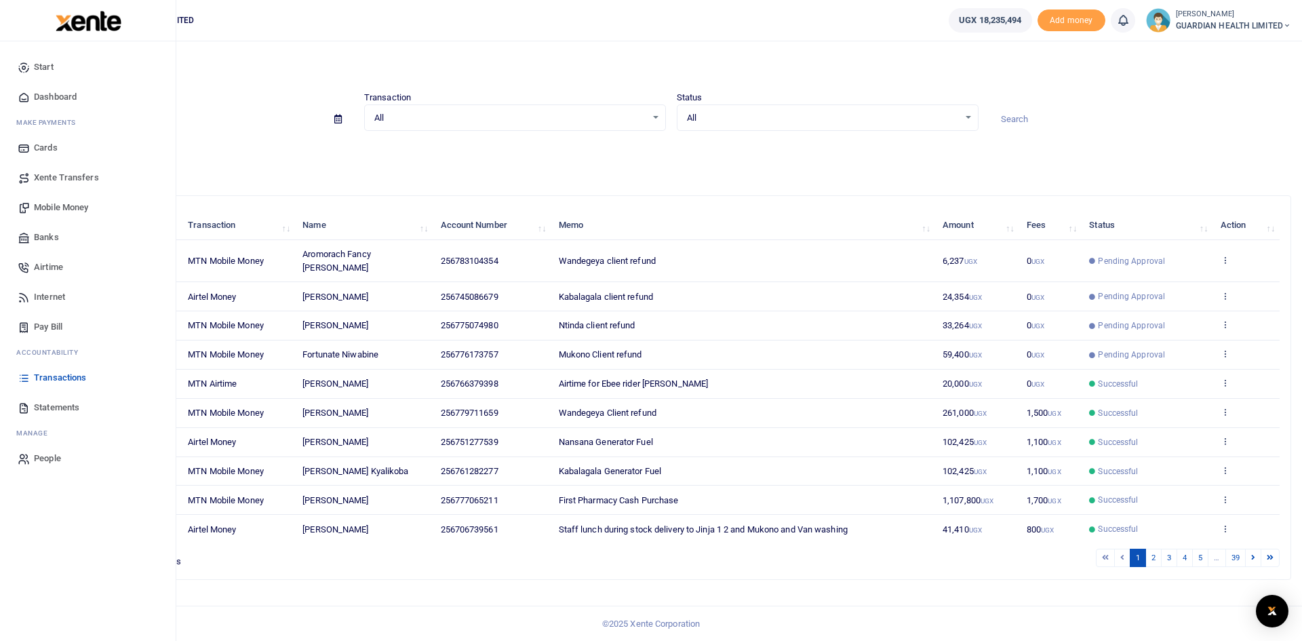
click at [49, 268] on span "Airtime" at bounding box center [48, 267] width 29 height 14
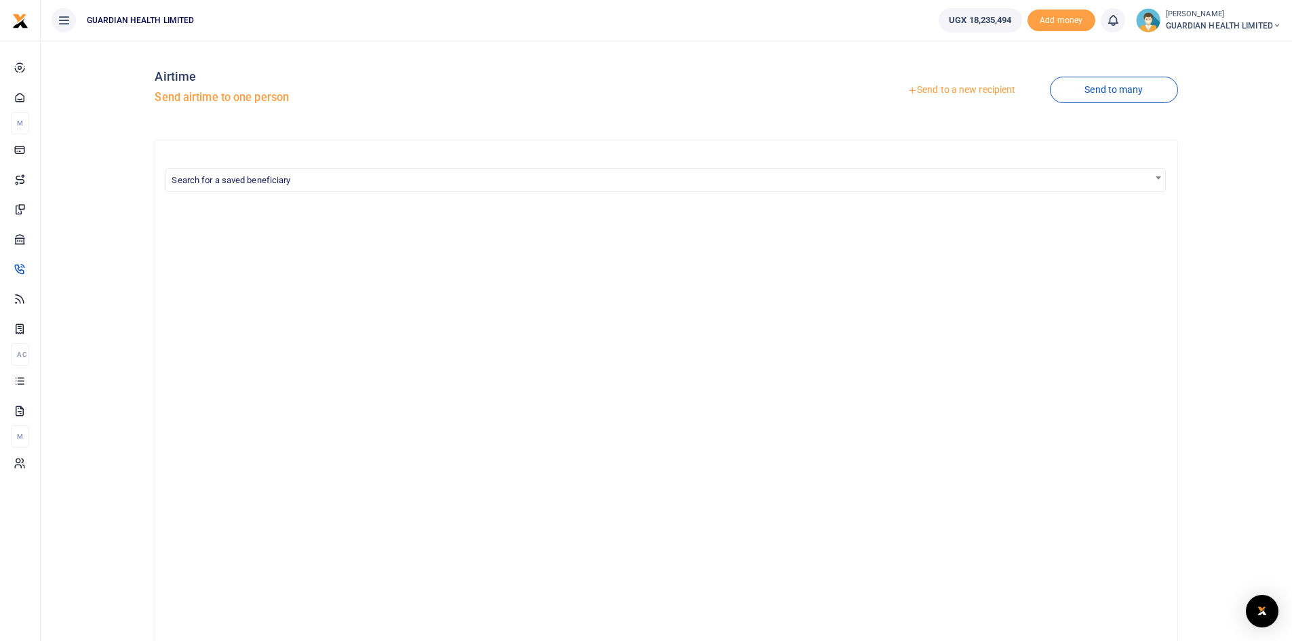
click at [978, 88] on link "Send to a new recipient" at bounding box center [961, 90] width 177 height 24
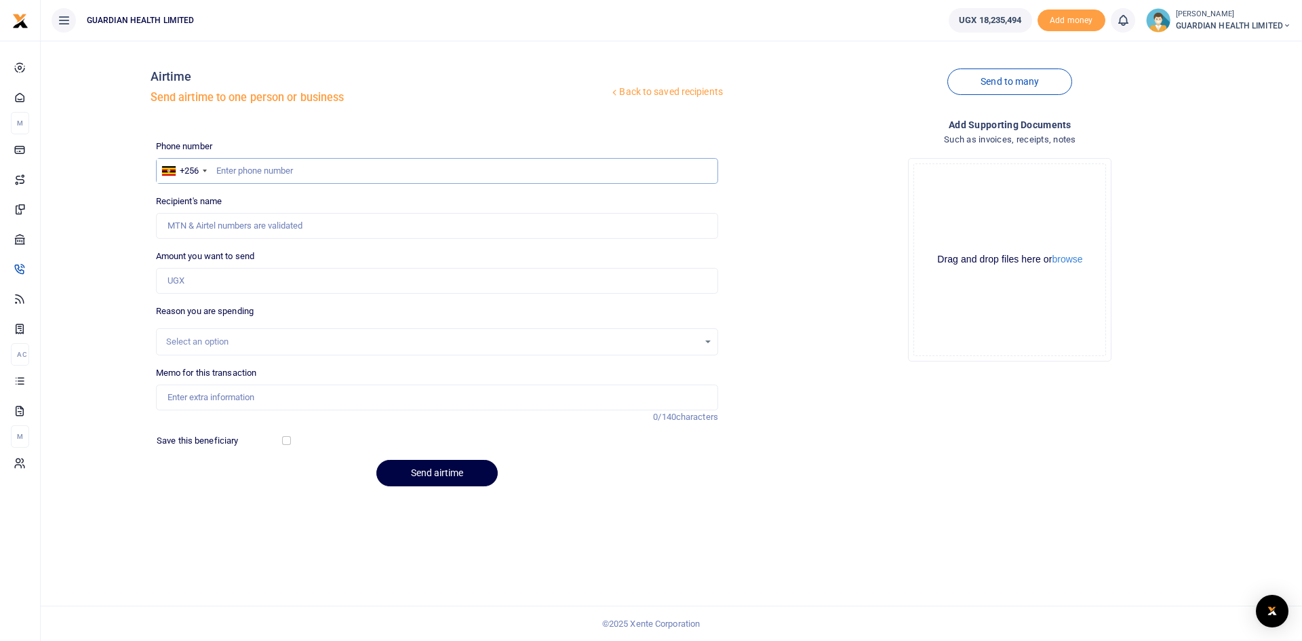
paste input "708246442"
click at [210, 166] on div "+256" at bounding box center [184, 171] width 54 height 24
click at [215, 169] on input "708246442" at bounding box center [437, 171] width 562 height 26
click at [181, 287] on input "Amount you want to send" at bounding box center [437, 281] width 562 height 26
click at [216, 166] on input "708246442" at bounding box center [437, 171] width 562 height 26
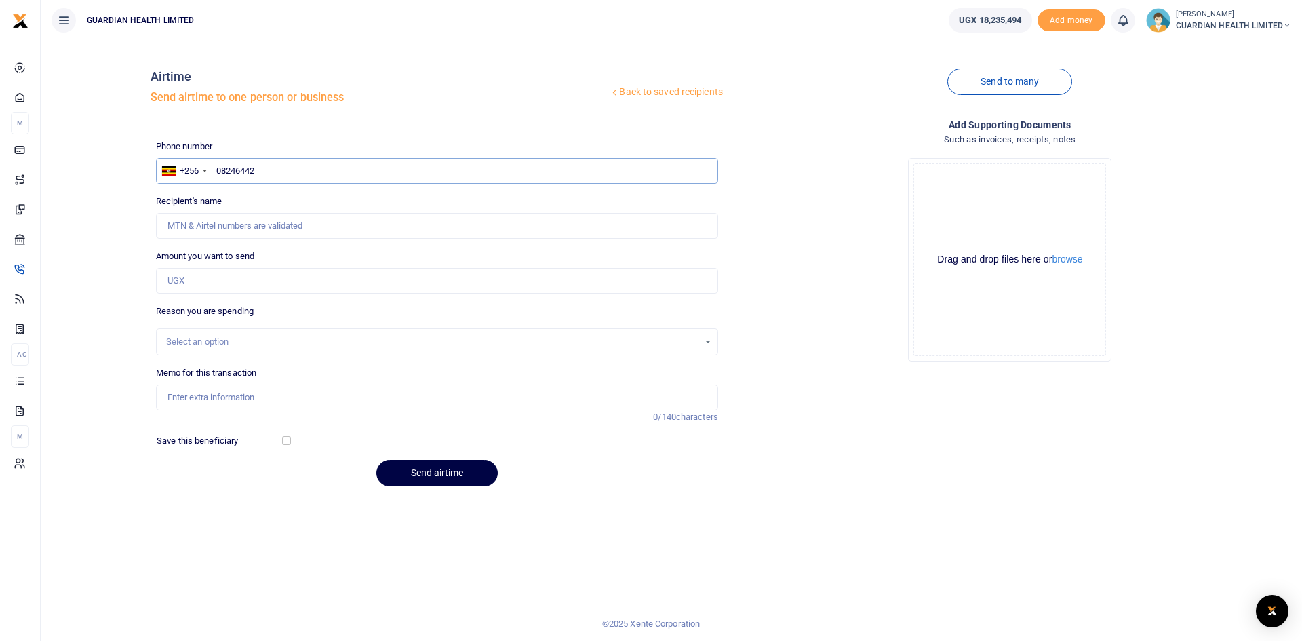
type input "708246442"
click at [205, 275] on input "Amount you want to send" at bounding box center [437, 281] width 562 height 26
type input "20"
type input "Joan Nabwire"
type input "20,000"
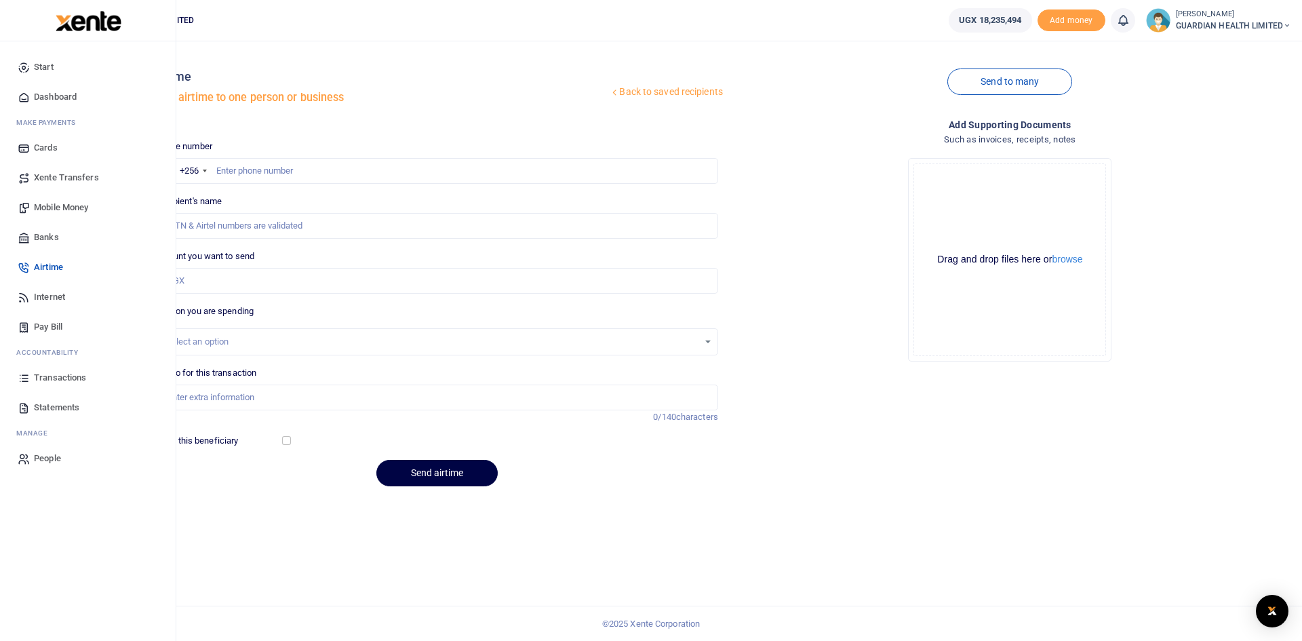
click at [64, 380] on span "Transactions" at bounding box center [60, 378] width 52 height 14
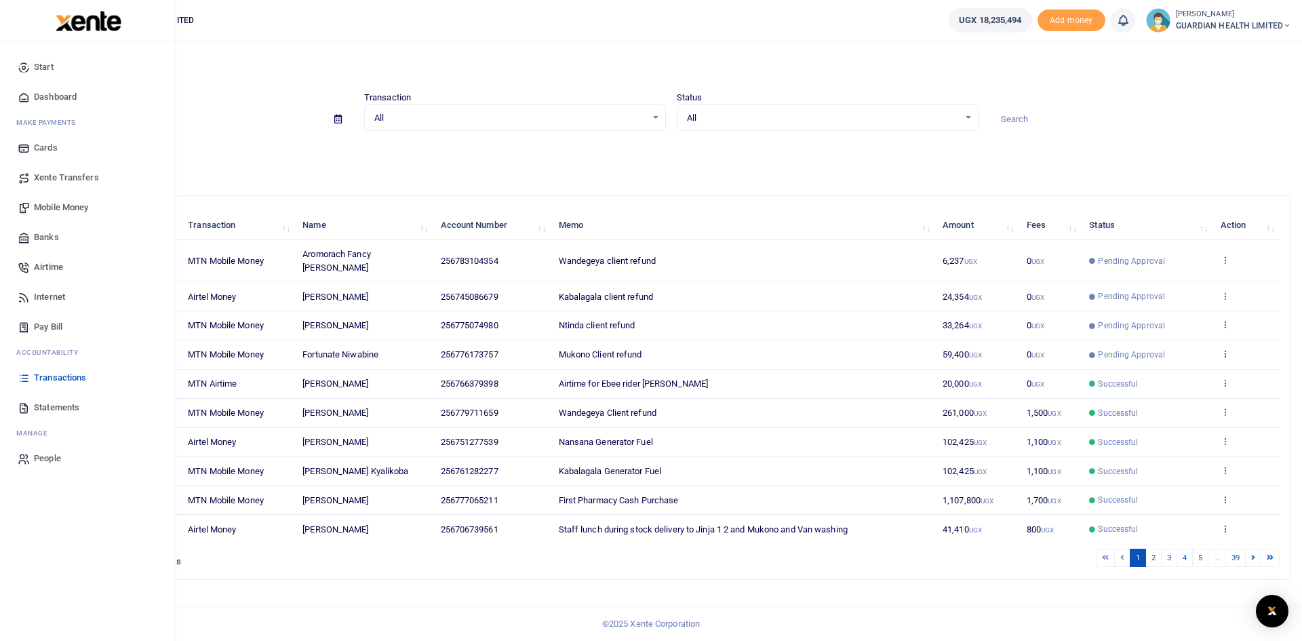
click at [72, 208] on span "Mobile Money" at bounding box center [61, 208] width 54 height 14
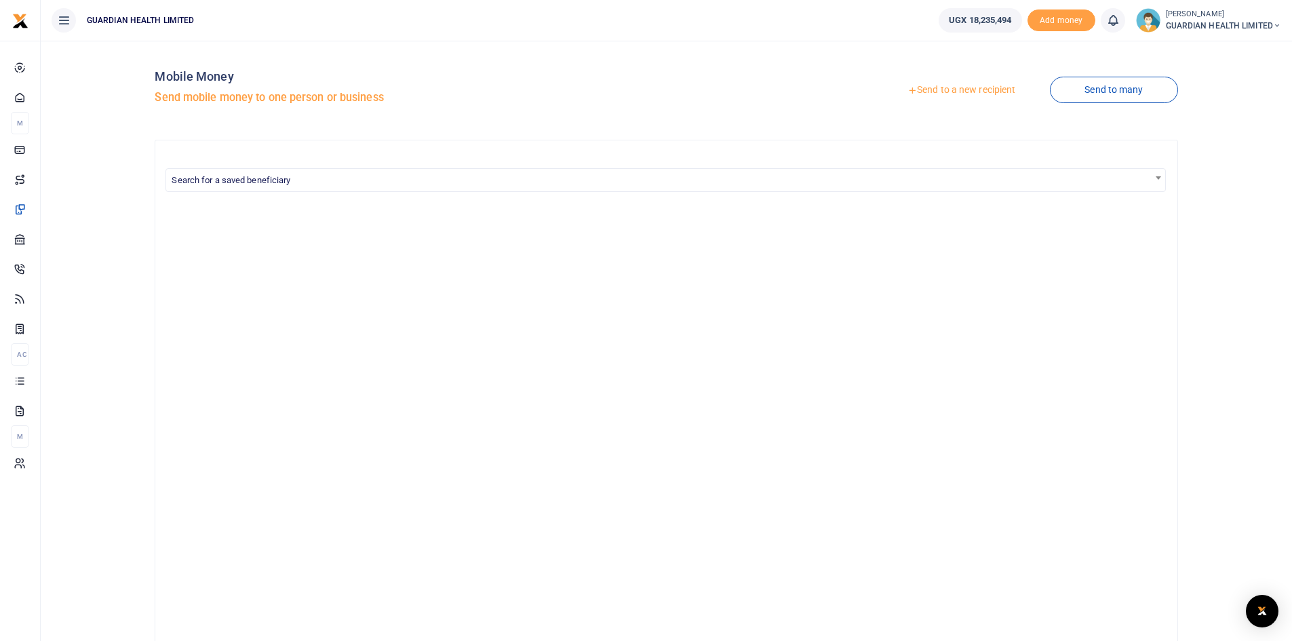
click at [952, 85] on link "Send to a new recipient" at bounding box center [961, 90] width 177 height 24
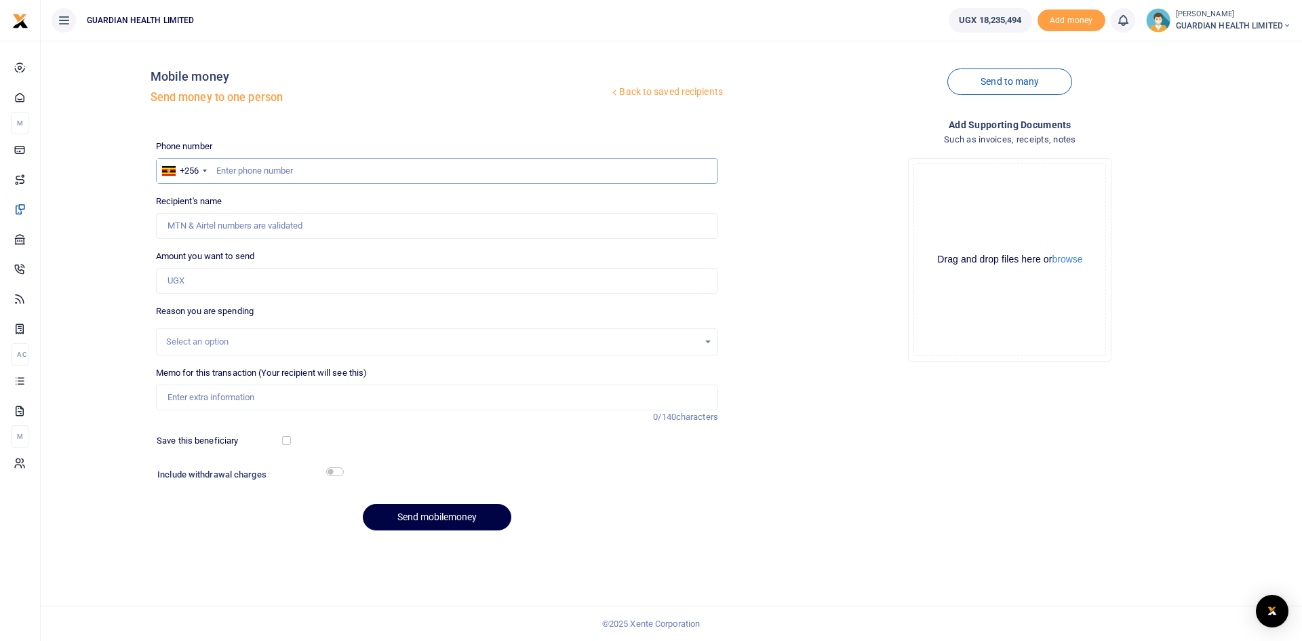
click at [277, 168] on input "text" at bounding box center [437, 171] width 562 height 26
type input "779409850"
click at [248, 275] on input "Amount you want to send" at bounding box center [437, 281] width 562 height 26
type input "[PERSON_NAME]"
type input "250,000"
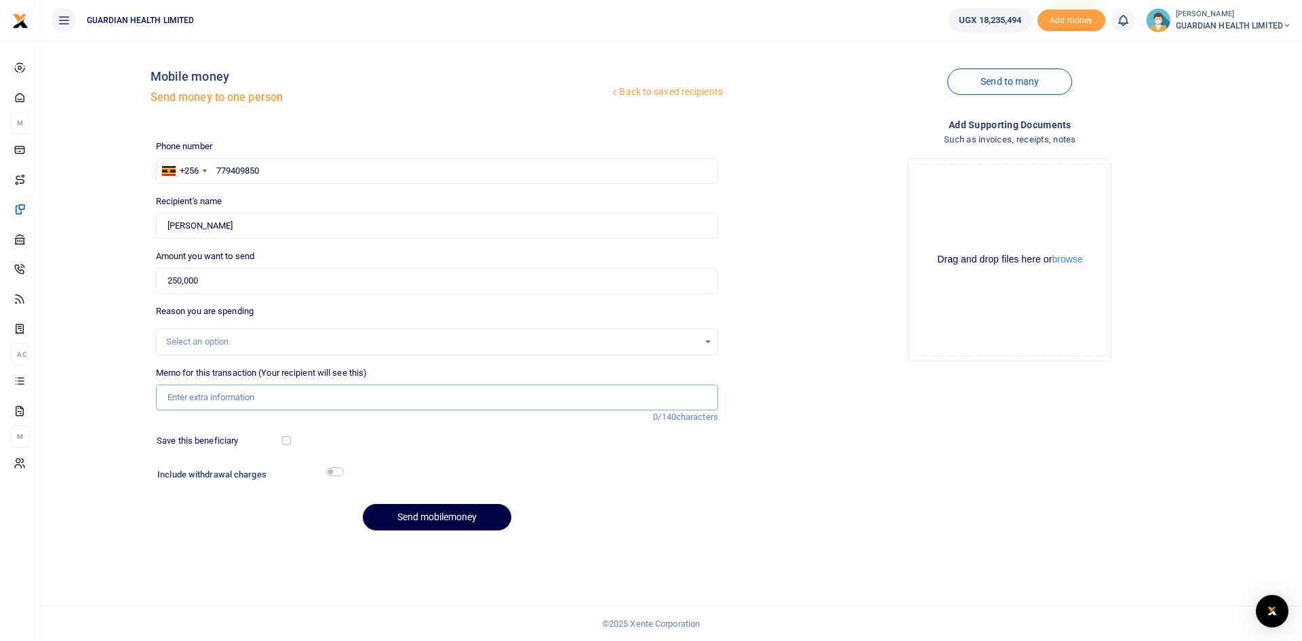
click at [227, 391] on input "Memo for this transaction (Your recipient will see this)" at bounding box center [437, 398] width 562 height 26
paste input "[PERSON_NAME]"
click at [315, 399] on input "Farewall for [PERSON_NAME]" at bounding box center [437, 398] width 562 height 26
type input "Farewall for Adong [PERSON_NAME] [PERSON_NAME] gayaza"
click at [284, 440] on input "checkbox" at bounding box center [286, 440] width 9 height 9
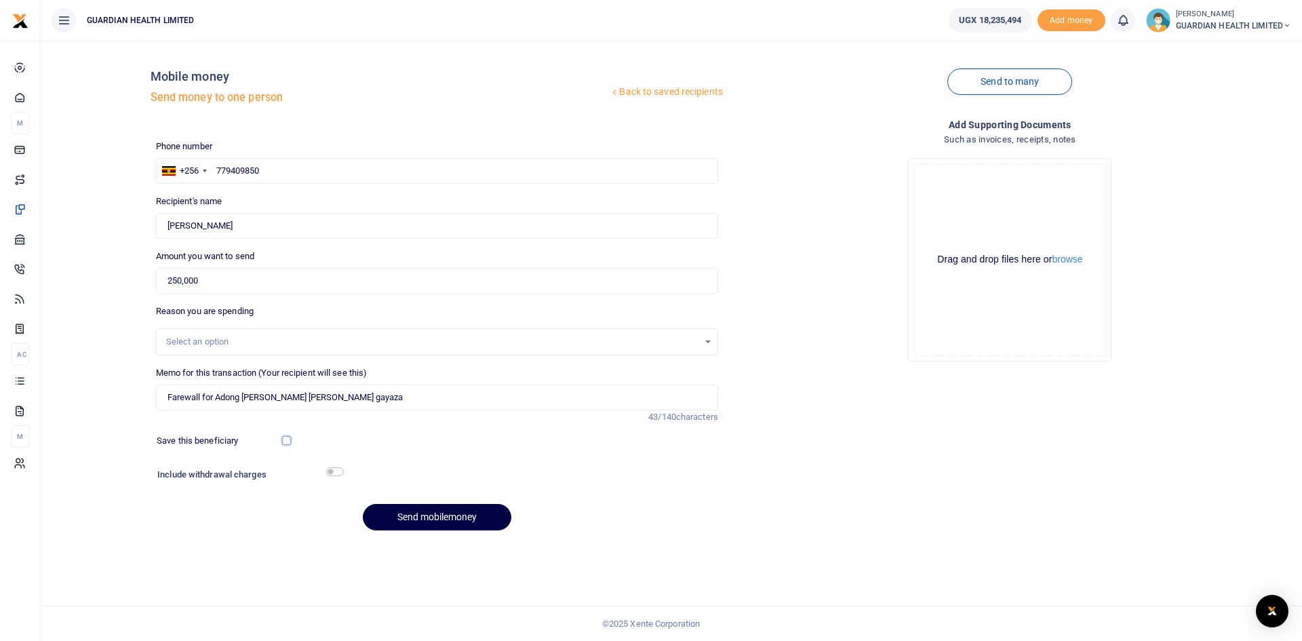
checkbox input "true"
click at [341, 469] on input "checkbox" at bounding box center [335, 471] width 18 height 9
checkbox input "true"
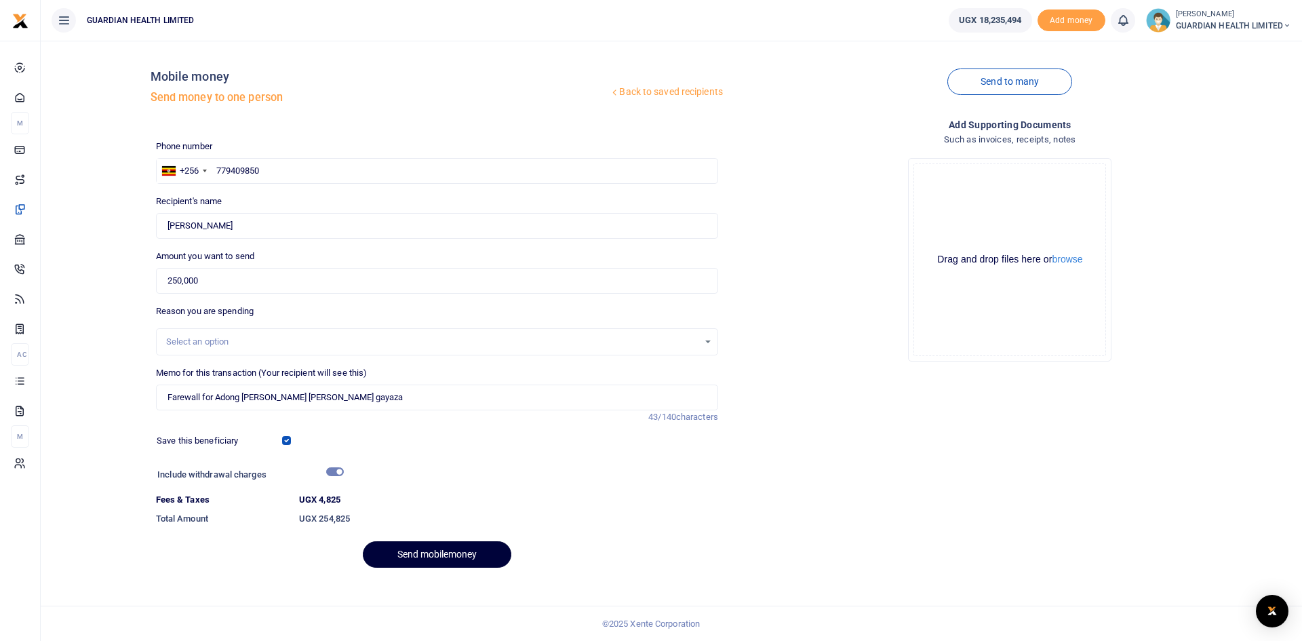
click at [459, 556] on button "Send mobilemoney" at bounding box center [437, 554] width 149 height 26
